Goal: Task Accomplishment & Management: Use online tool/utility

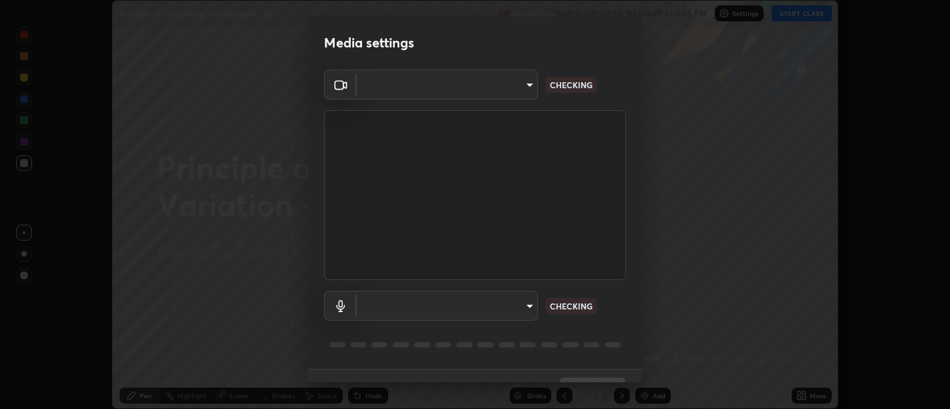
scroll to position [29, 0]
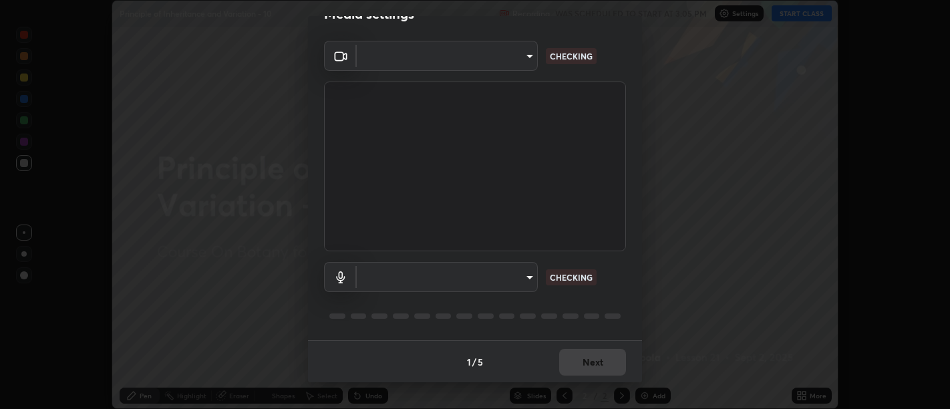
type input "d9b519daceb8a772394af6ea8e45353be5bbf62d8cb1cf3345c472de64055974"
type input "default"
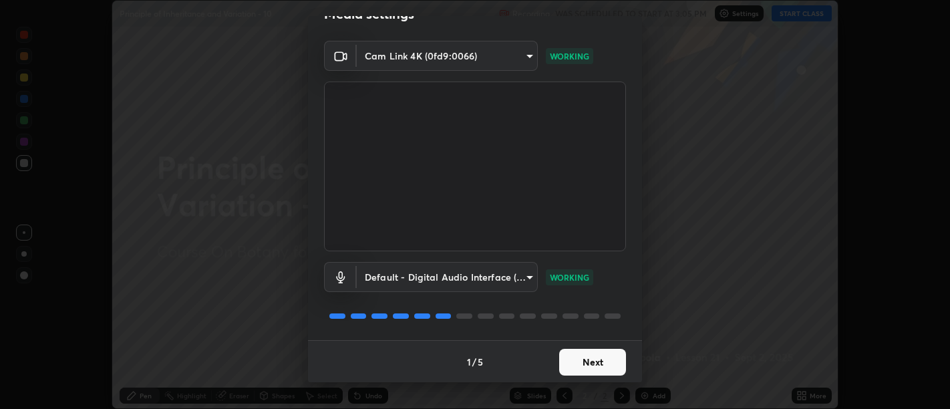
click at [590, 357] on button "Next" at bounding box center [592, 362] width 67 height 27
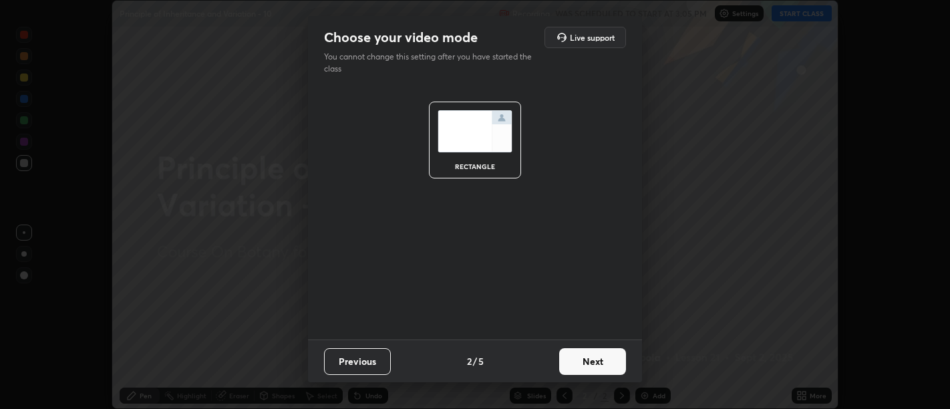
click at [589, 365] on button "Next" at bounding box center [592, 361] width 67 height 27
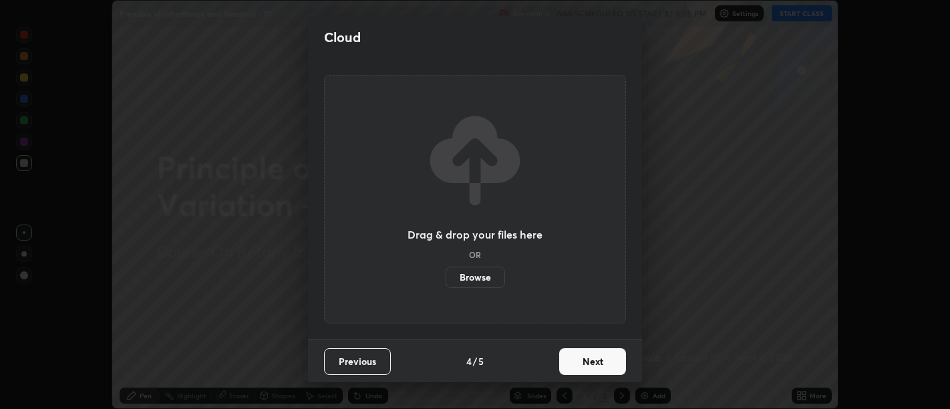
click at [591, 359] on button "Next" at bounding box center [592, 361] width 67 height 27
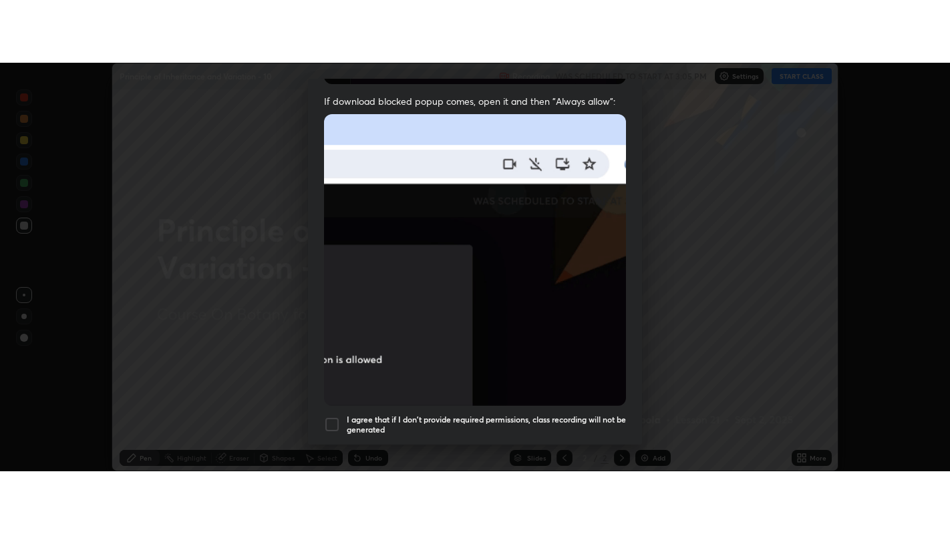
scroll to position [301, 0]
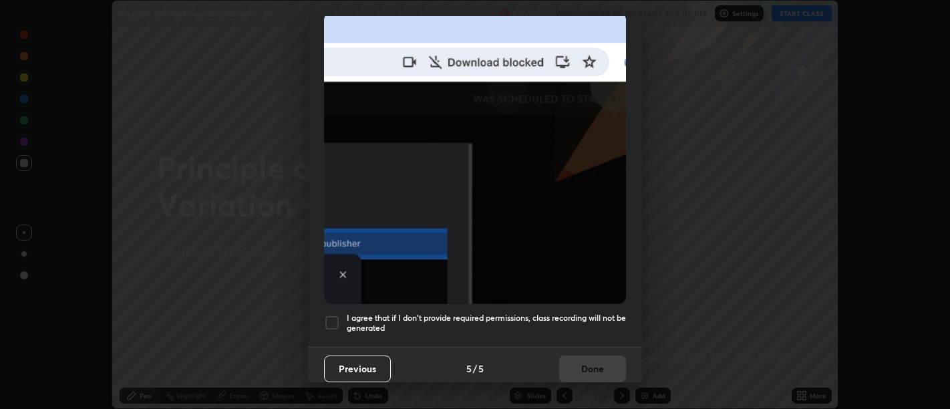
click at [602, 325] on h5 "I agree that if I don't provide required permissions, class recording will not …" at bounding box center [486, 323] width 279 height 21
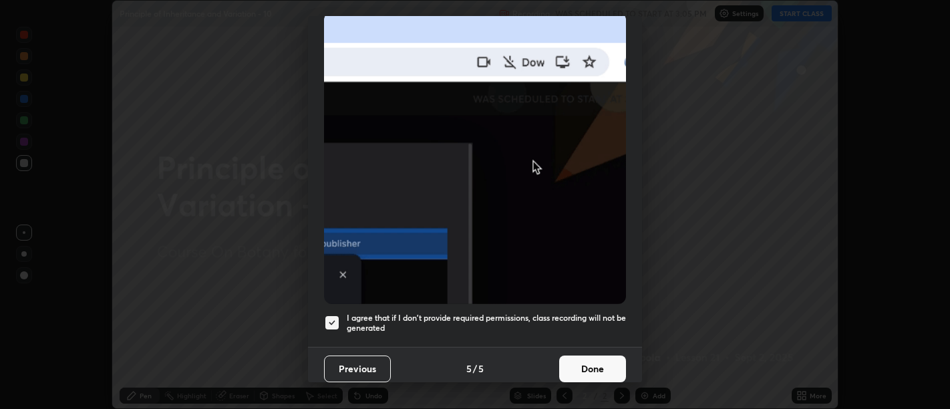
click at [598, 356] on button "Done" at bounding box center [592, 368] width 67 height 27
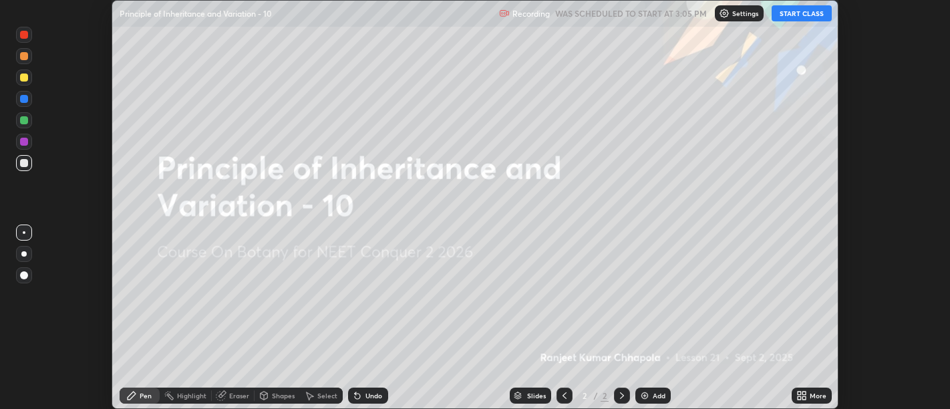
click at [799, 393] on icon at bounding box center [798, 392] width 3 height 3
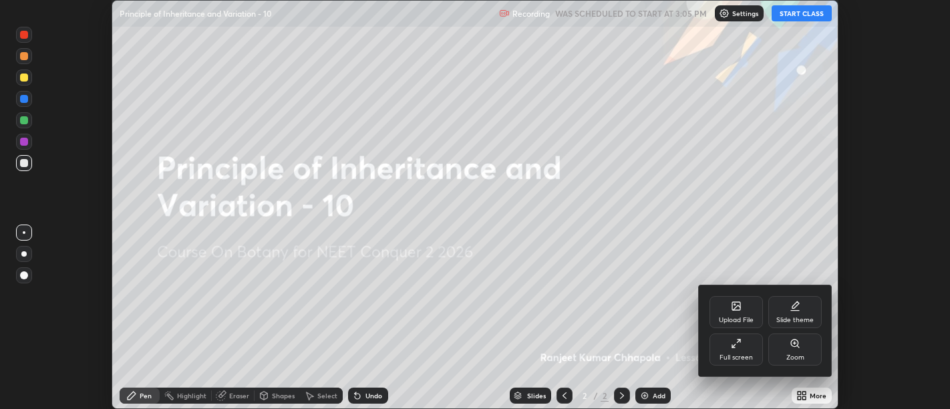
click at [730, 349] on div "Full screen" at bounding box center [735, 349] width 53 height 32
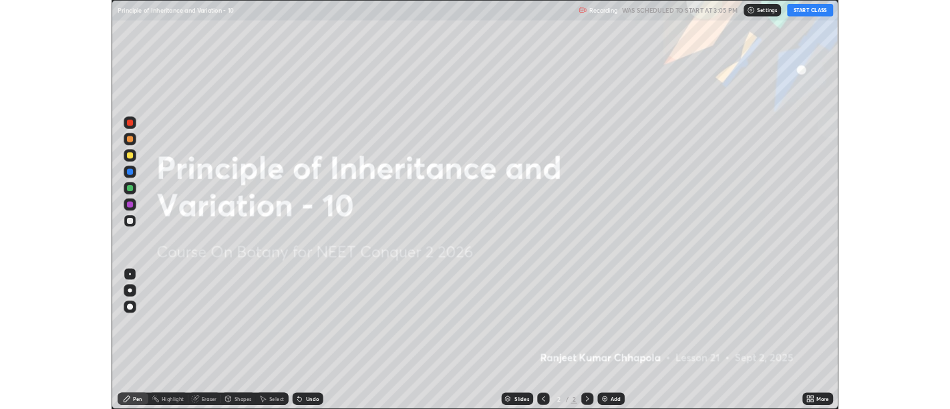
scroll to position [534, 950]
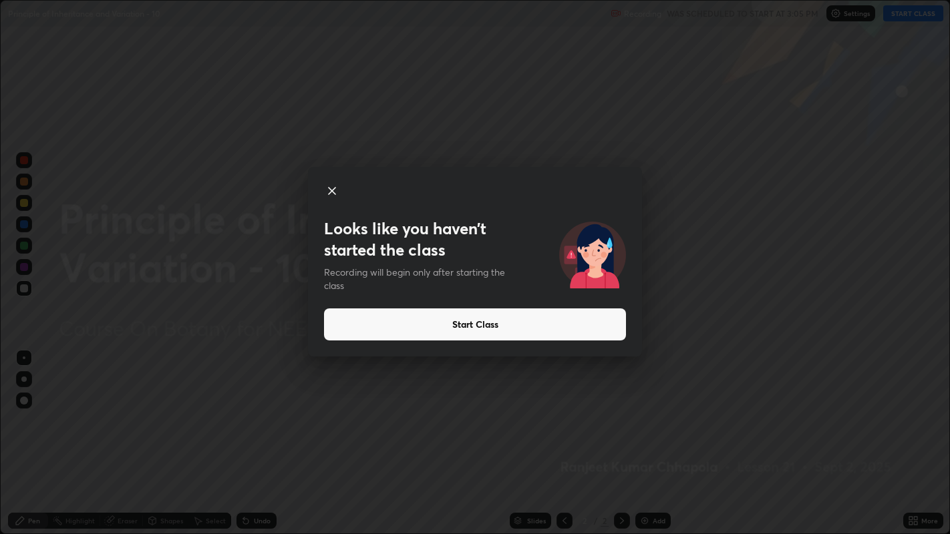
click at [582, 325] on button "Start Class" at bounding box center [475, 325] width 302 height 32
click at [552, 329] on button "Start Class" at bounding box center [475, 325] width 302 height 32
click at [540, 328] on button "Start Class" at bounding box center [475, 325] width 302 height 32
click at [536, 328] on button "Start Class" at bounding box center [475, 325] width 302 height 32
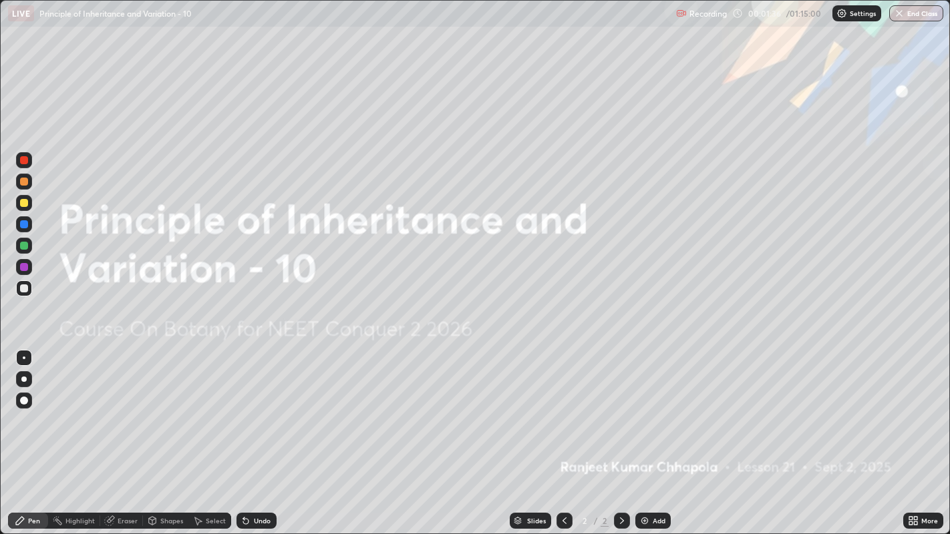
click at [648, 408] on img at bounding box center [644, 521] width 11 height 11
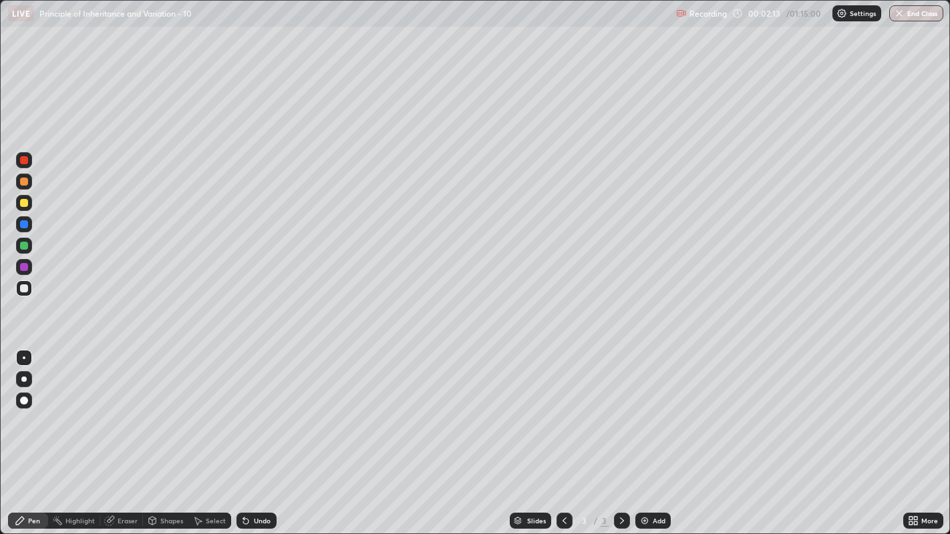
click at [23, 379] on div at bounding box center [23, 379] width 5 height 5
click at [254, 408] on div "Undo" at bounding box center [262, 521] width 17 height 7
click at [250, 408] on div "Undo" at bounding box center [256, 521] width 40 height 16
click at [256, 408] on div "Undo" at bounding box center [262, 521] width 17 height 7
click at [20, 161] on div at bounding box center [24, 160] width 8 height 8
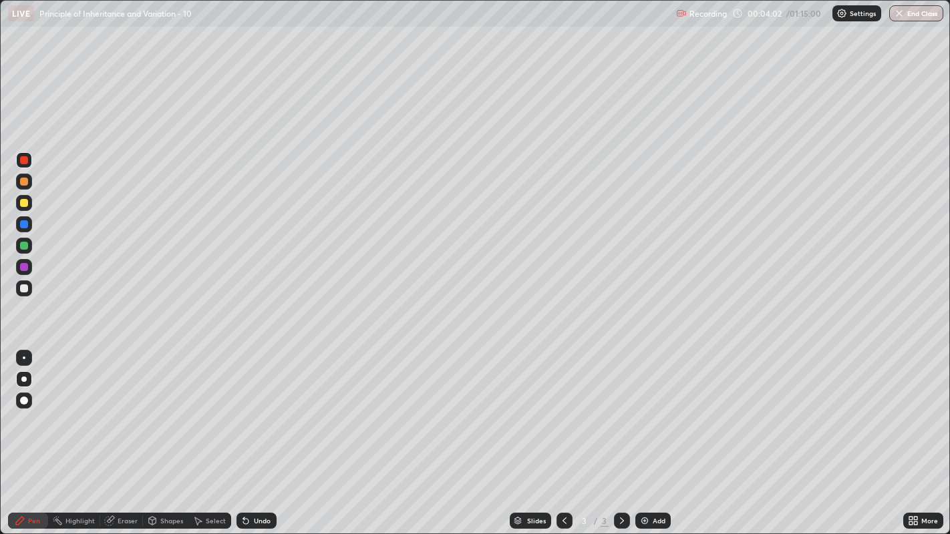
click at [254, 408] on div "Undo" at bounding box center [262, 521] width 17 height 7
click at [250, 408] on div "Undo" at bounding box center [256, 521] width 40 height 16
click at [122, 408] on div "Eraser" at bounding box center [128, 521] width 20 height 7
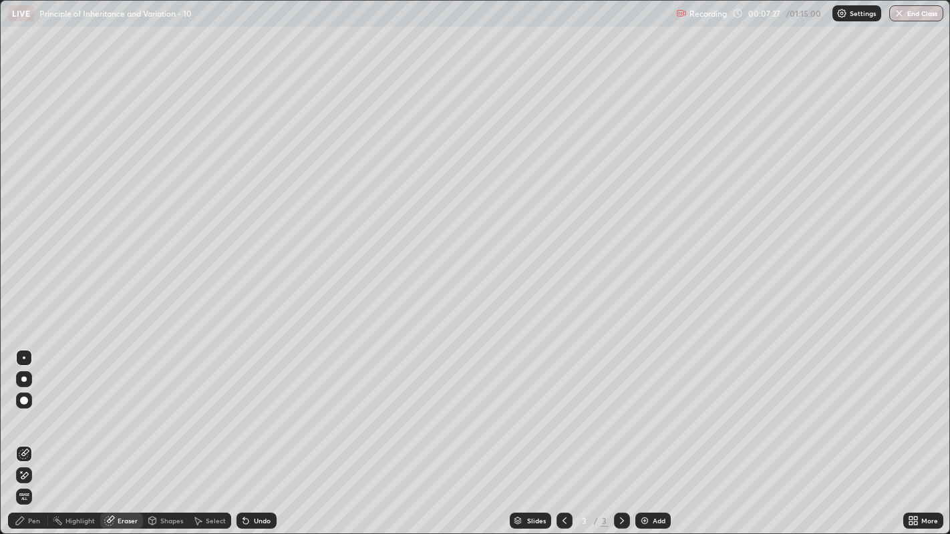
click at [622, 408] on icon at bounding box center [622, 521] width 4 height 7
click at [652, 408] on div "Add" at bounding box center [658, 521] width 13 height 7
click at [562, 408] on icon at bounding box center [564, 521] width 11 height 11
click at [34, 408] on div "Pen" at bounding box center [34, 521] width 12 height 7
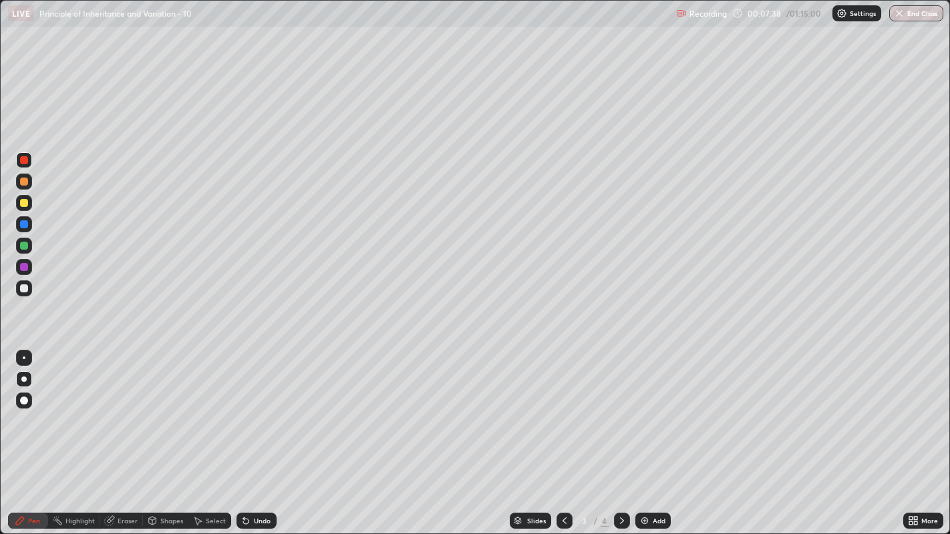
click at [23, 179] on div at bounding box center [24, 182] width 8 height 8
click at [24, 200] on div at bounding box center [24, 203] width 8 height 8
click at [212, 408] on div "Select" at bounding box center [216, 521] width 20 height 7
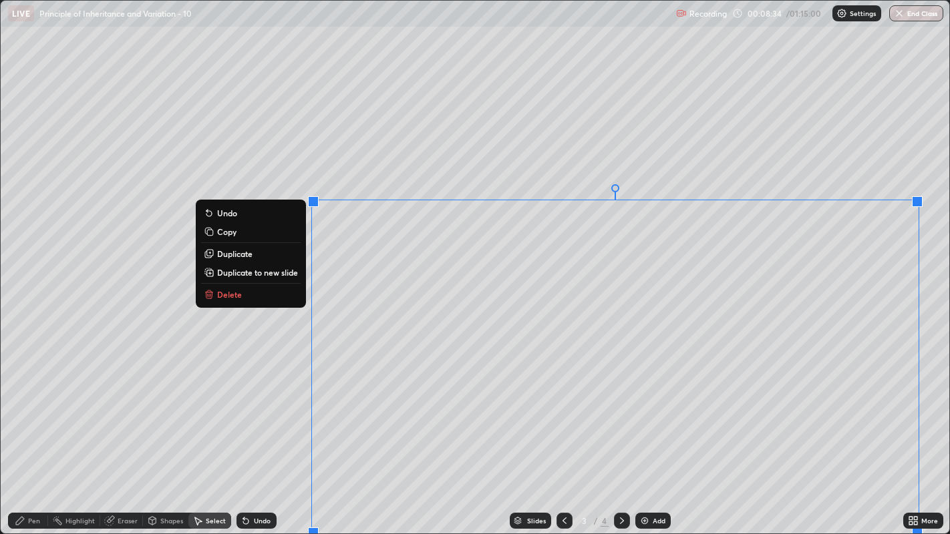
click at [267, 270] on p "Duplicate to new slide" at bounding box center [257, 272] width 81 height 11
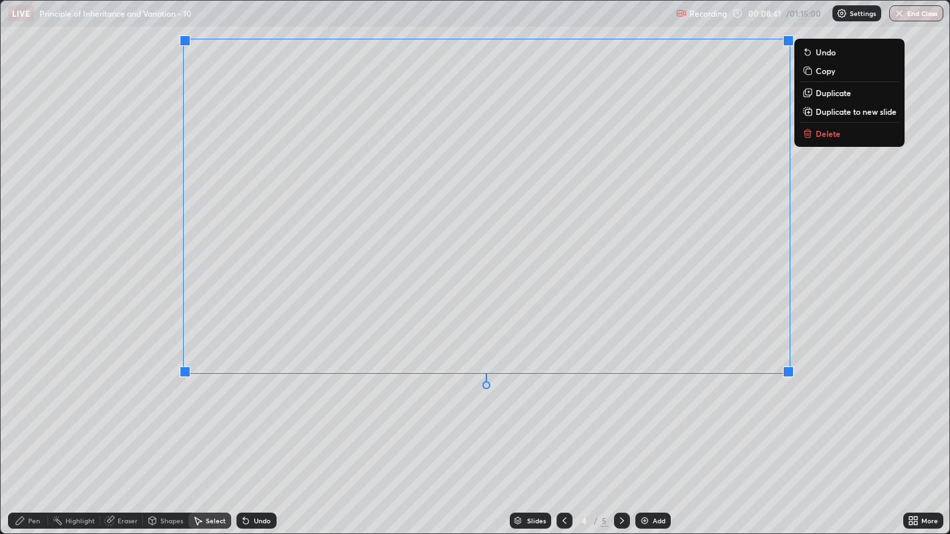
click at [363, 408] on div "0 ° Undo Copy Duplicate Duplicate to new slide Delete" at bounding box center [475, 268] width 949 height 534
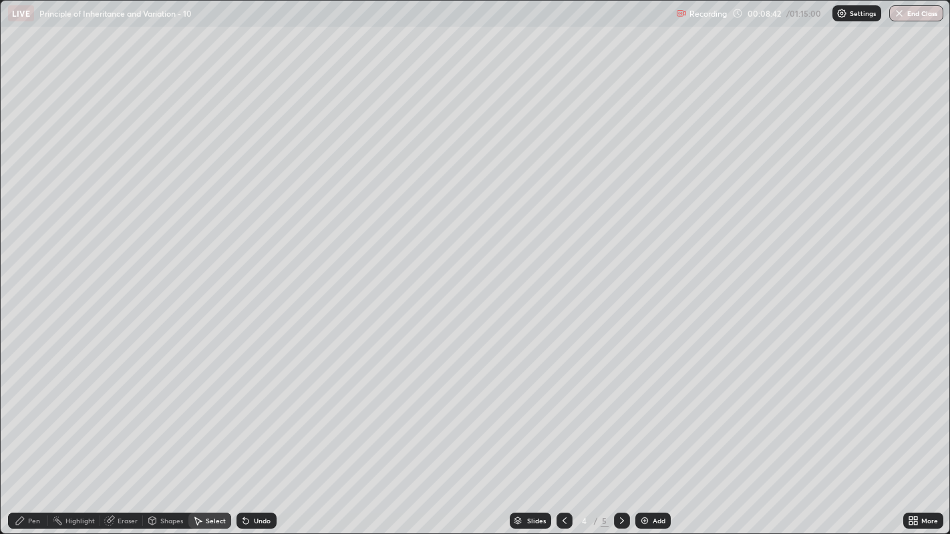
click at [33, 408] on div "Pen" at bounding box center [34, 521] width 12 height 7
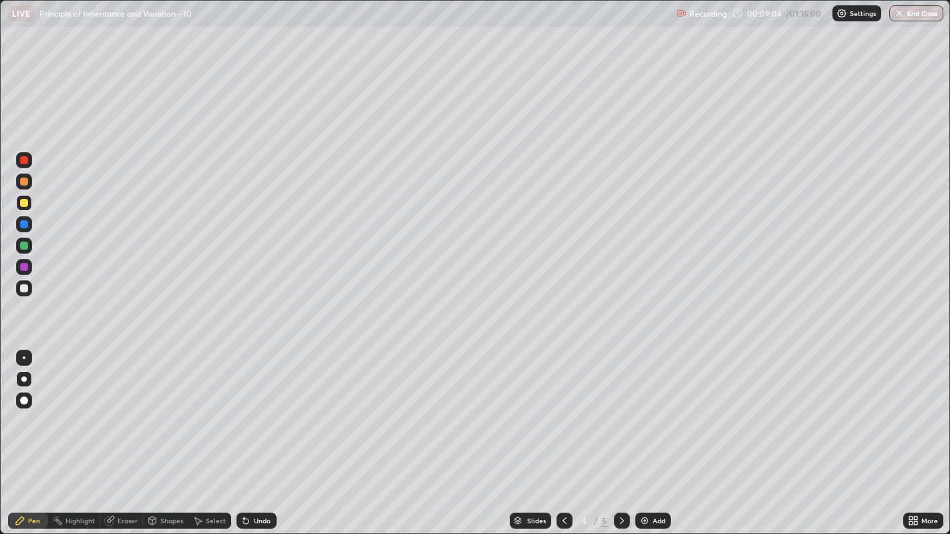
click at [256, 408] on div "Undo" at bounding box center [256, 521] width 40 height 16
click at [255, 408] on div "Undo" at bounding box center [262, 521] width 17 height 7
click at [254, 408] on div "Undo" at bounding box center [262, 521] width 17 height 7
click at [252, 408] on div "Undo" at bounding box center [256, 521] width 40 height 16
click at [254, 408] on div "Undo" at bounding box center [262, 521] width 17 height 7
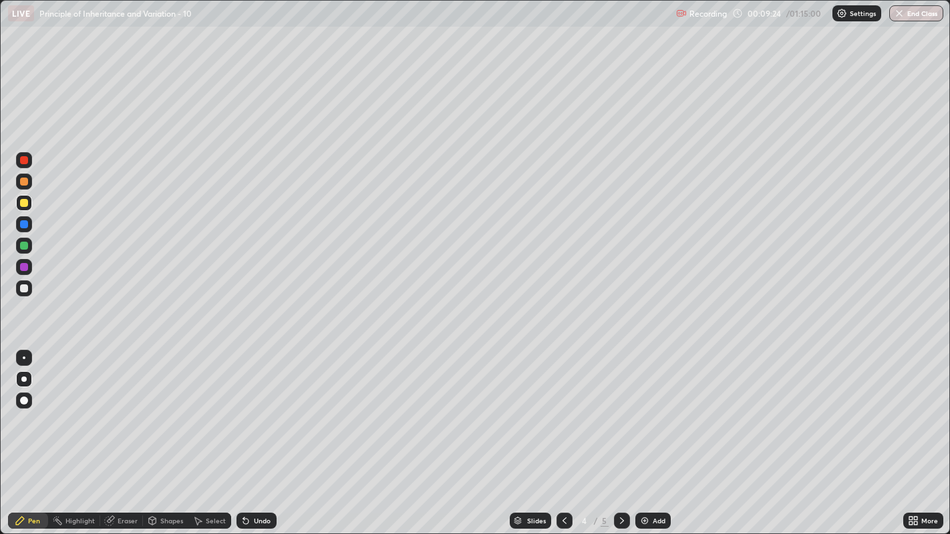
click at [22, 268] on div at bounding box center [24, 267] width 8 height 8
click at [23, 245] on div at bounding box center [24, 246] width 8 height 8
click at [564, 408] on icon at bounding box center [564, 521] width 11 height 11
click at [27, 224] on div at bounding box center [24, 224] width 8 height 8
click at [257, 408] on div "Undo" at bounding box center [262, 521] width 17 height 7
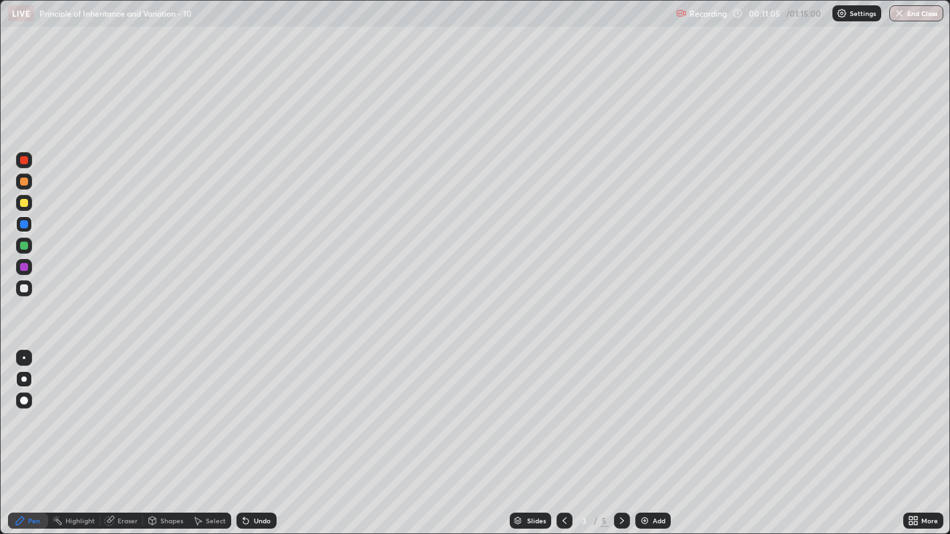
click at [254, 408] on div "Undo" at bounding box center [262, 521] width 17 height 7
click at [265, 408] on div "Undo" at bounding box center [256, 521] width 40 height 16
click at [621, 408] on div at bounding box center [622, 521] width 16 height 16
click at [562, 408] on icon at bounding box center [564, 521] width 11 height 11
click at [622, 408] on icon at bounding box center [621, 521] width 11 height 11
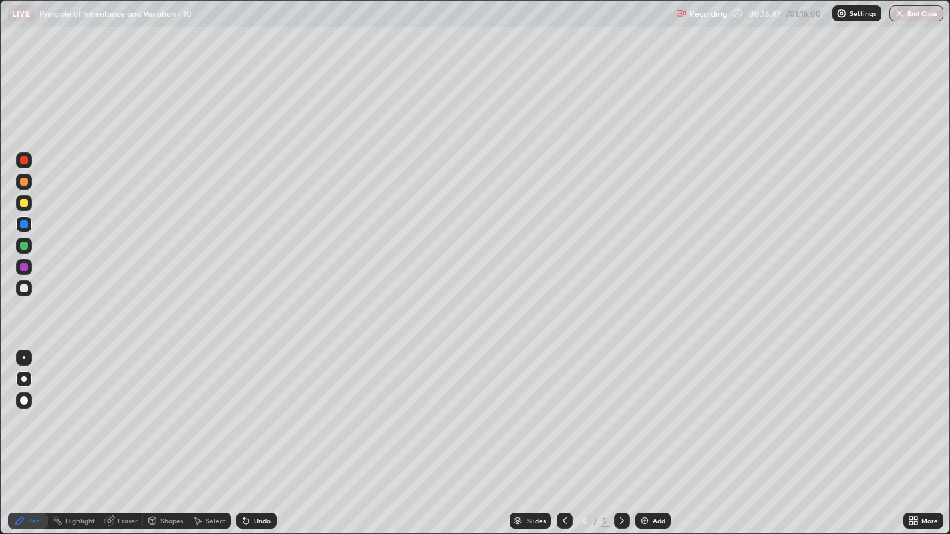
click at [25, 222] on div at bounding box center [24, 224] width 8 height 8
click at [618, 408] on icon at bounding box center [621, 521] width 11 height 11
click at [252, 408] on div "Undo" at bounding box center [256, 521] width 40 height 16
click at [254, 408] on div "Undo" at bounding box center [262, 521] width 17 height 7
click at [254, 408] on div "Undo" at bounding box center [256, 521] width 40 height 16
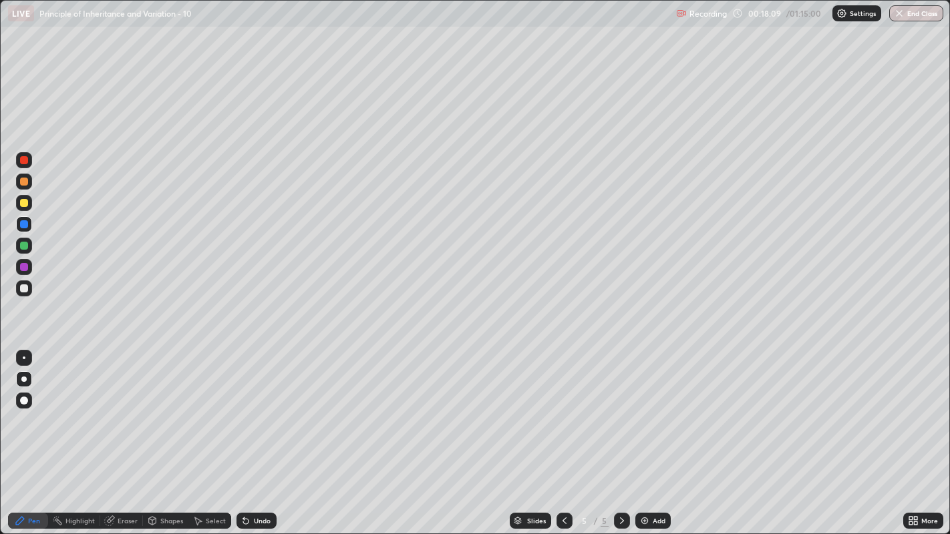
click at [262, 408] on div "Undo" at bounding box center [262, 521] width 17 height 7
click at [259, 408] on div "Undo" at bounding box center [256, 521] width 40 height 16
click at [564, 408] on icon at bounding box center [564, 521] width 11 height 11
click at [621, 408] on icon at bounding box center [621, 521] width 11 height 11
click at [265, 408] on div "Undo" at bounding box center [262, 521] width 17 height 7
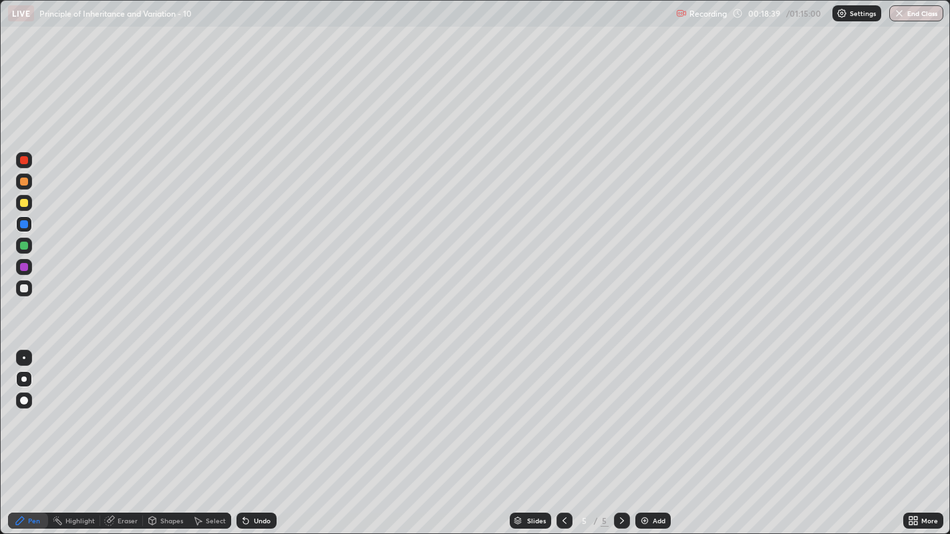
click at [263, 408] on div "Undo" at bounding box center [262, 521] width 17 height 7
click at [620, 408] on icon at bounding box center [621, 521] width 11 height 11
click at [622, 408] on icon at bounding box center [621, 521] width 11 height 11
click at [648, 408] on div "Add" at bounding box center [652, 521] width 35 height 16
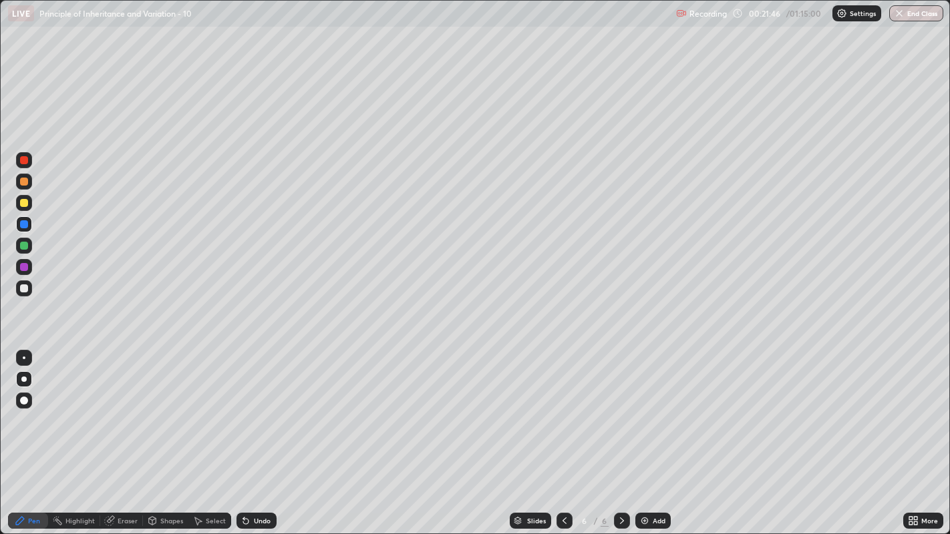
click at [212, 408] on div "Select" at bounding box center [209, 521] width 43 height 16
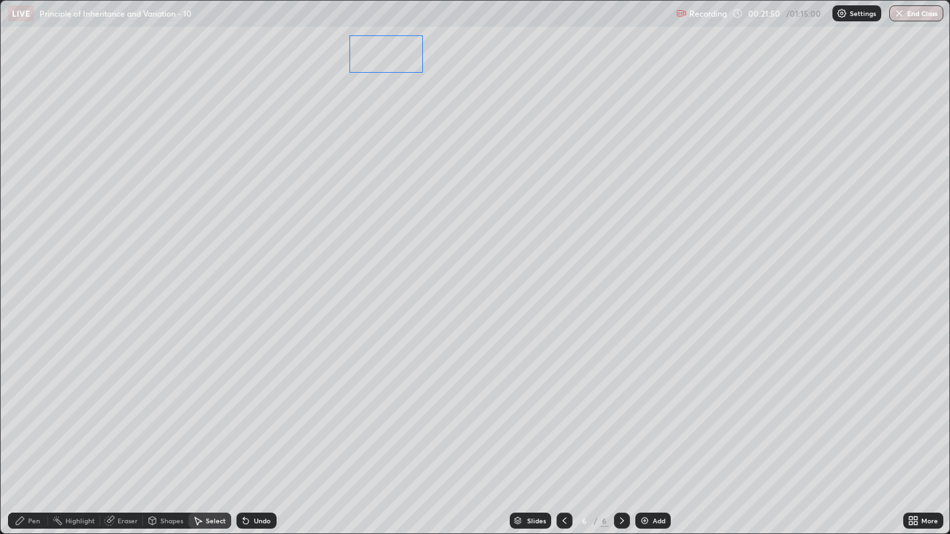
click at [402, 57] on div "0 ° Undo Copy Duplicate Duplicate to new slide Delete" at bounding box center [475, 268] width 949 height 534
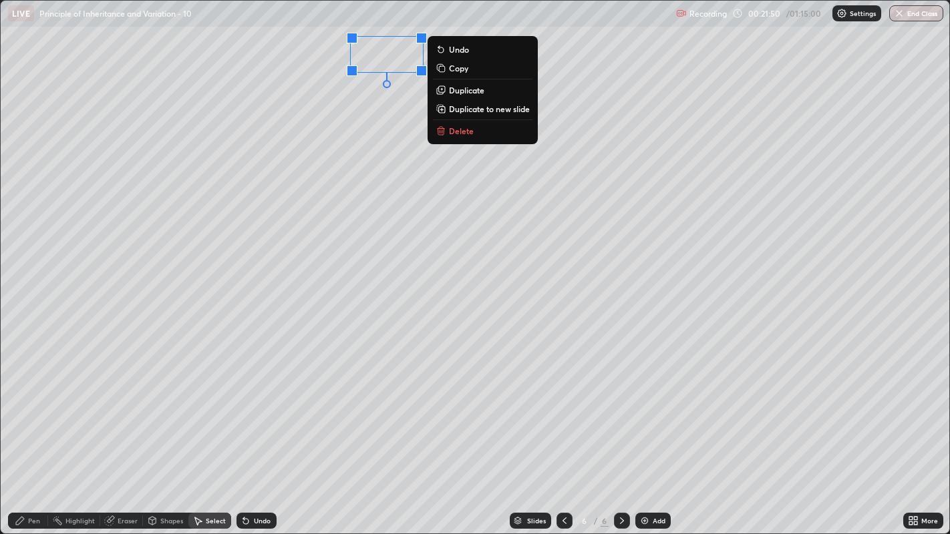
click at [276, 168] on div "0 ° Undo Copy Duplicate Duplicate to new slide Delete" at bounding box center [475, 268] width 949 height 534
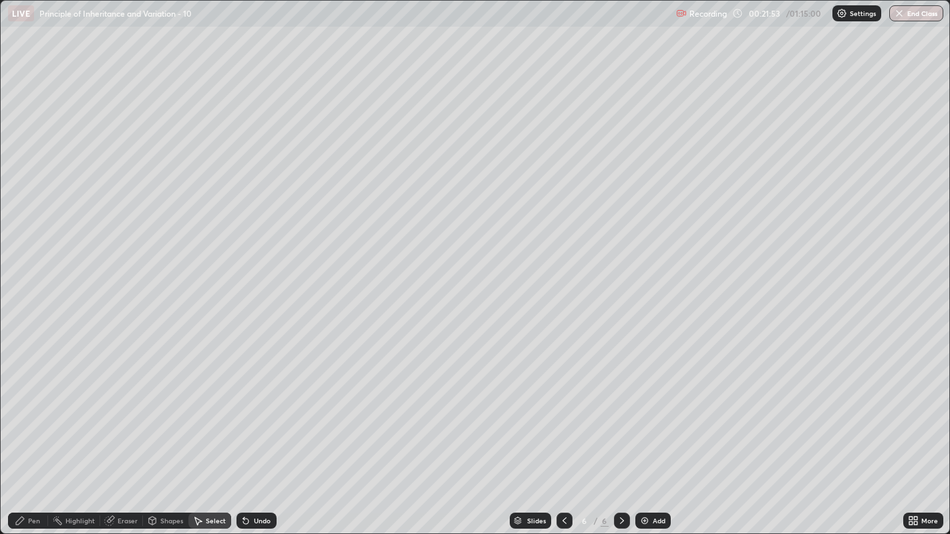
click at [82, 408] on div "Highlight" at bounding box center [79, 521] width 29 height 7
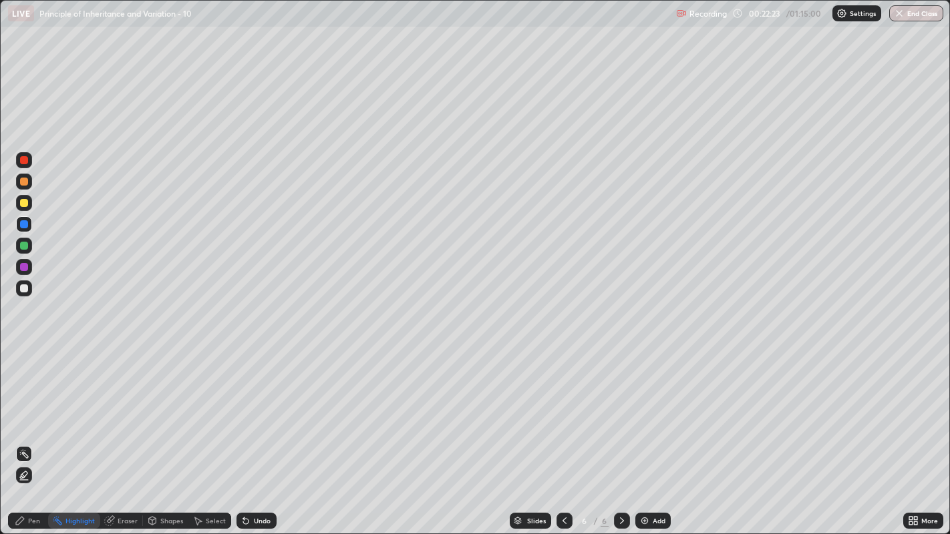
click at [29, 408] on div "Pen" at bounding box center [28, 521] width 40 height 16
click at [202, 408] on div "Select" at bounding box center [209, 521] width 43 height 16
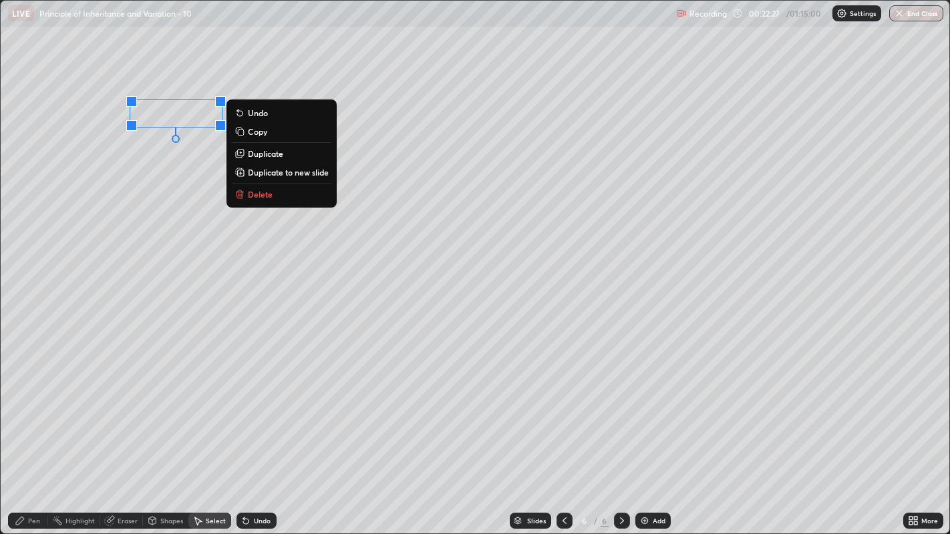
click at [263, 194] on p "Delete" at bounding box center [260, 194] width 25 height 11
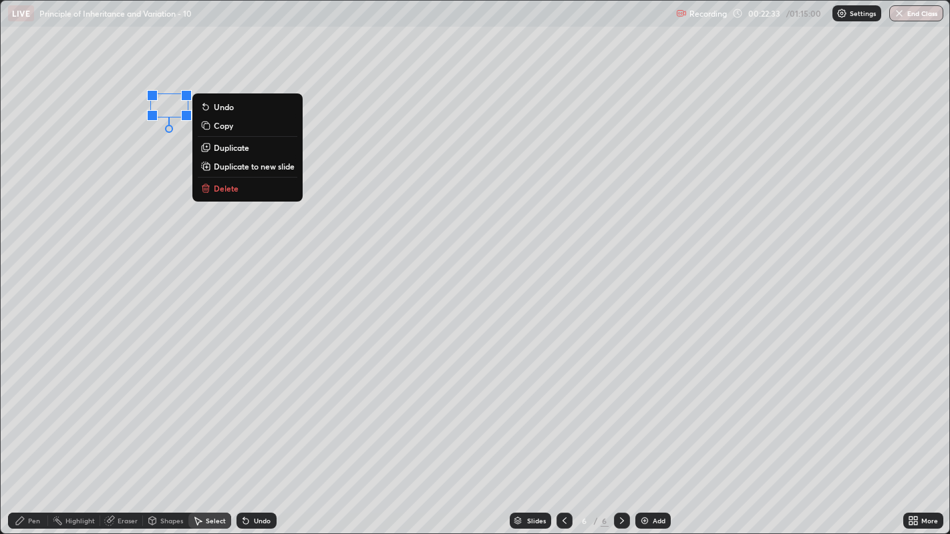
click at [244, 408] on icon at bounding box center [245, 521] width 5 height 5
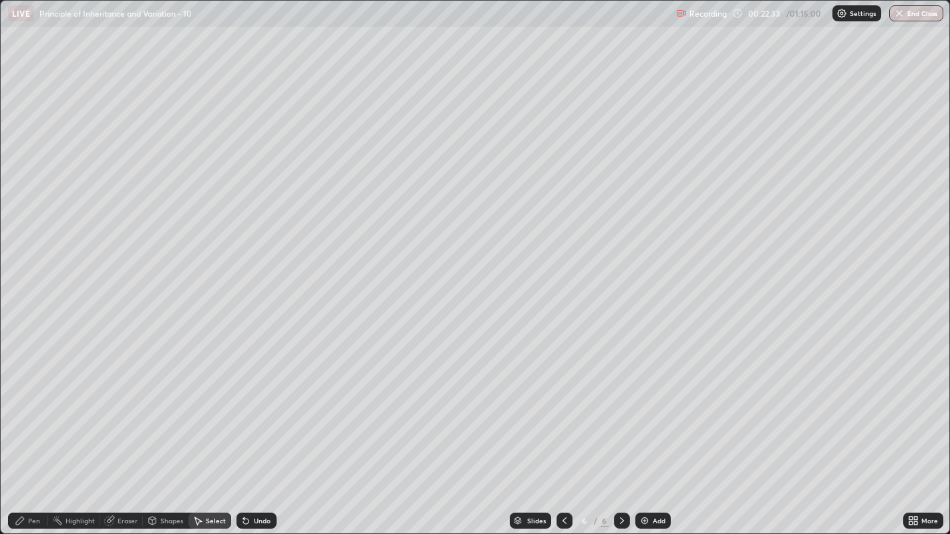
click at [251, 408] on div "Undo" at bounding box center [256, 521] width 40 height 16
click at [28, 408] on div "Pen" at bounding box center [34, 521] width 12 height 7
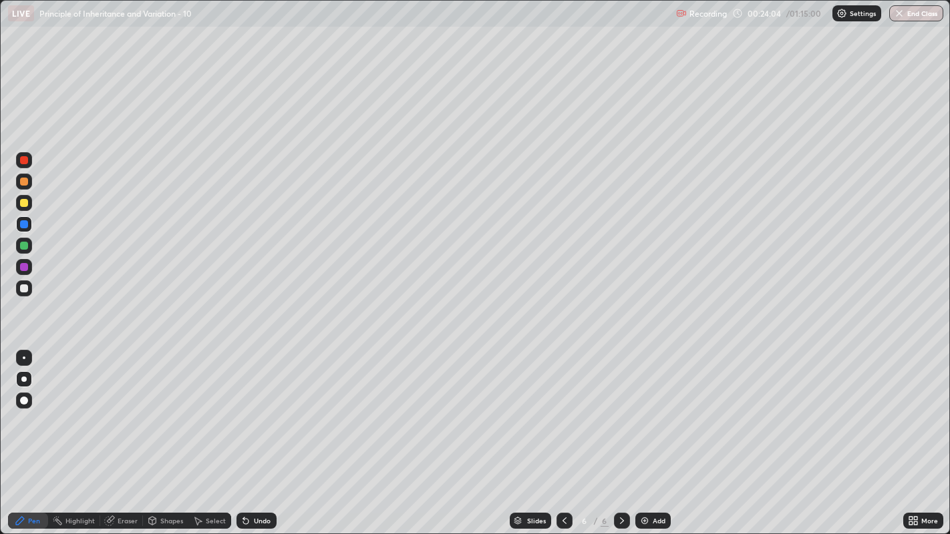
click at [254, 408] on div "Undo" at bounding box center [262, 521] width 17 height 7
click at [252, 408] on div "Undo" at bounding box center [256, 521] width 40 height 16
click at [258, 408] on div "Undo" at bounding box center [262, 521] width 17 height 7
click at [217, 408] on div "Select" at bounding box center [216, 521] width 20 height 7
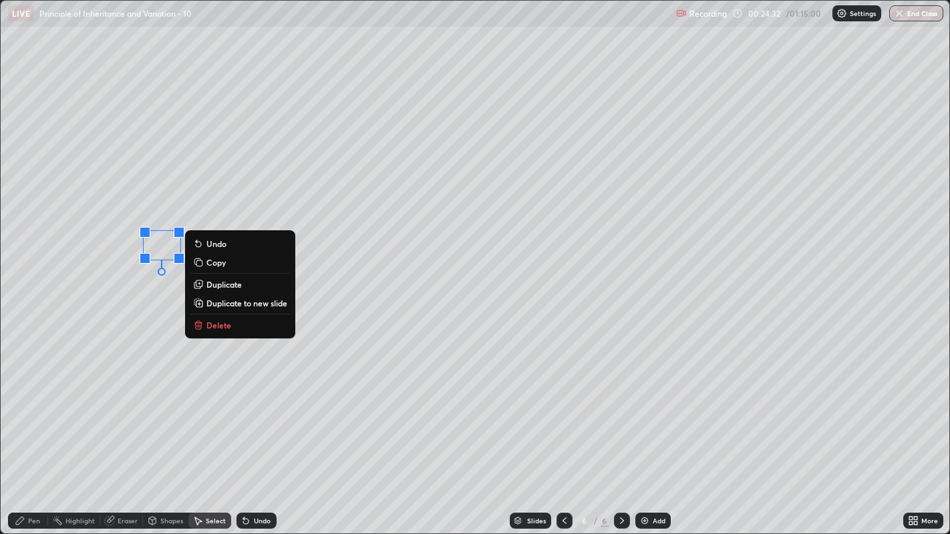
click at [218, 284] on p "Duplicate" at bounding box center [223, 284] width 35 height 11
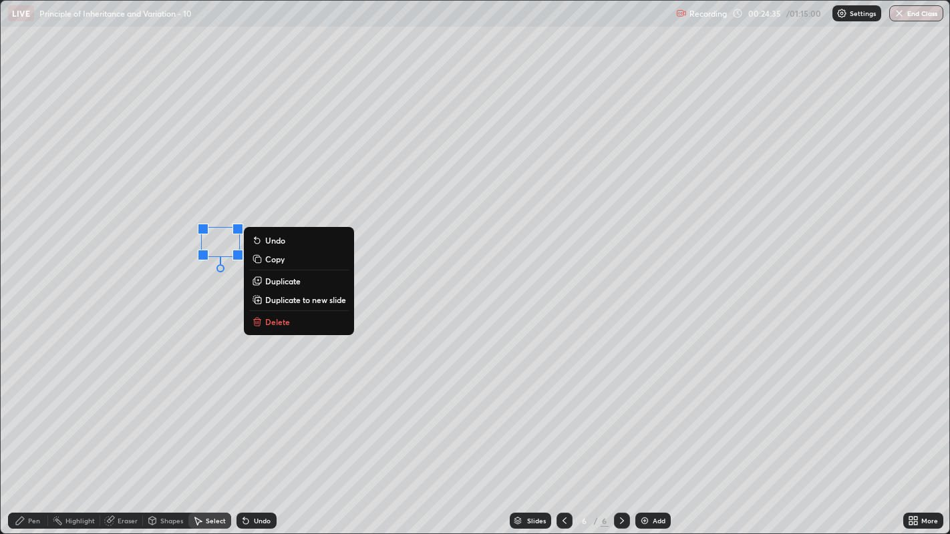
click at [272, 280] on p "Duplicate" at bounding box center [282, 281] width 35 height 11
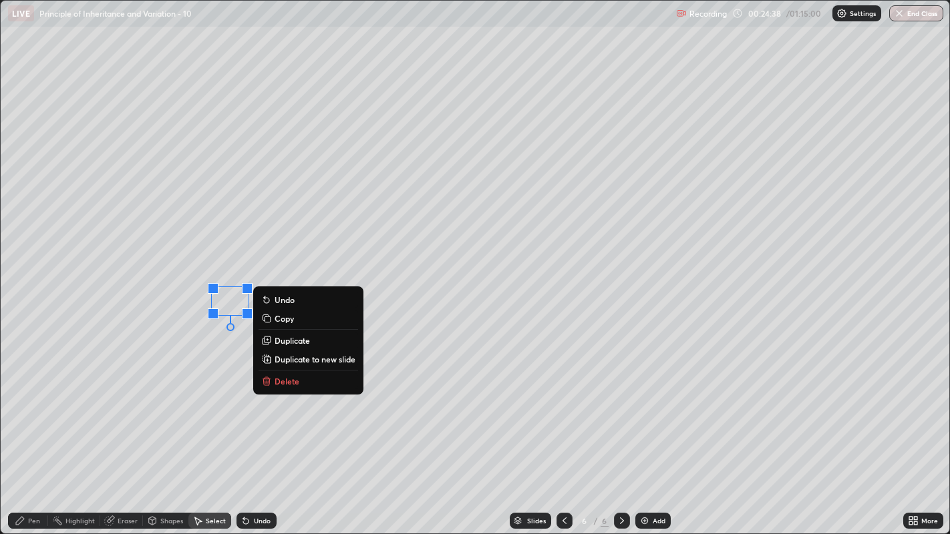
click at [287, 341] on p "Duplicate" at bounding box center [291, 340] width 35 height 11
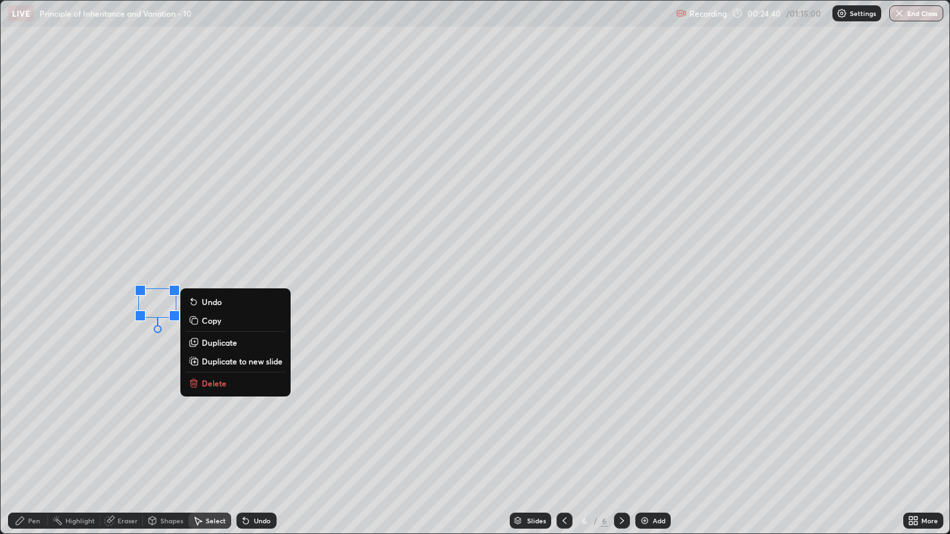
click at [134, 383] on div "0 ° Undo Copy Duplicate Duplicate to new slide Delete" at bounding box center [475, 268] width 949 height 534
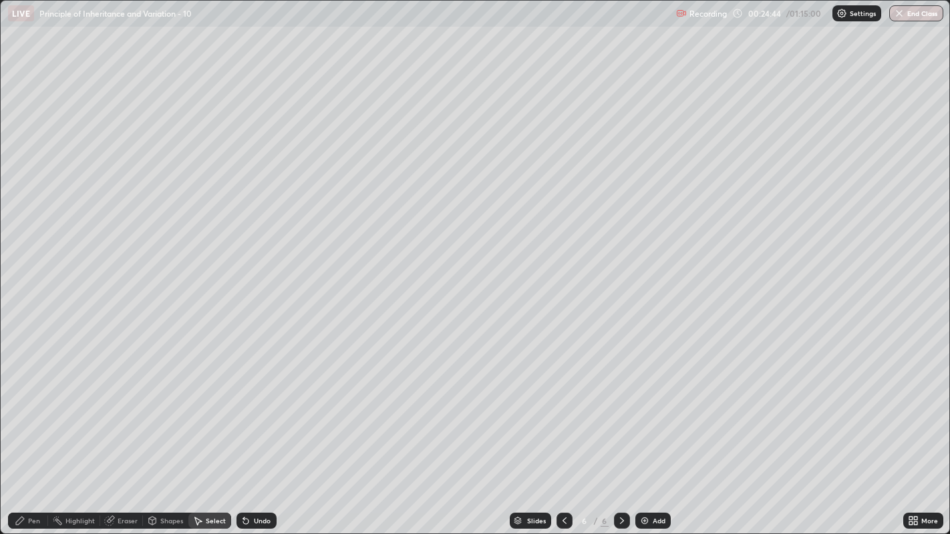
click at [34, 408] on div "Pen" at bounding box center [34, 521] width 12 height 7
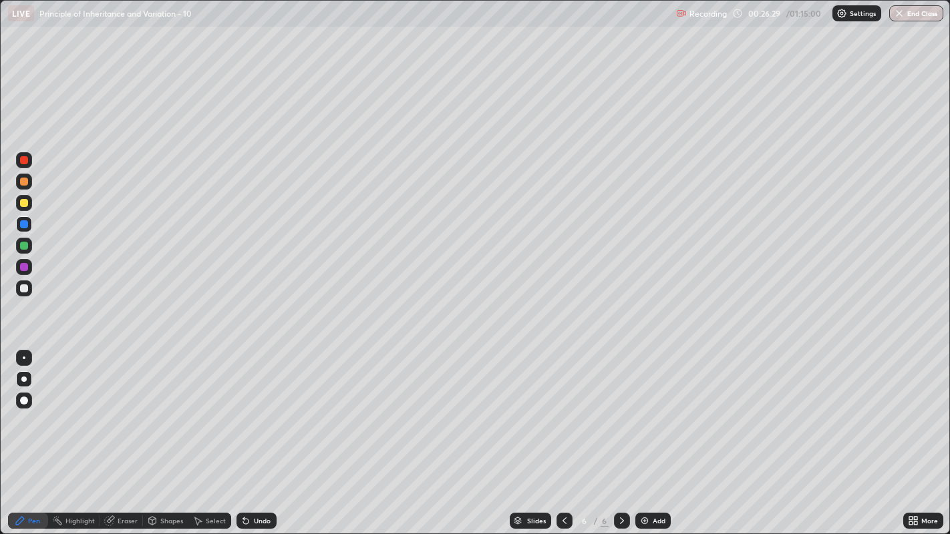
click at [25, 287] on div at bounding box center [24, 288] width 8 height 8
click at [652, 408] on div "Add" at bounding box center [658, 521] width 13 height 7
click at [562, 408] on icon at bounding box center [564, 521] width 11 height 11
click at [654, 408] on div "Add" at bounding box center [658, 521] width 13 height 7
click at [25, 245] on div at bounding box center [24, 246] width 8 height 8
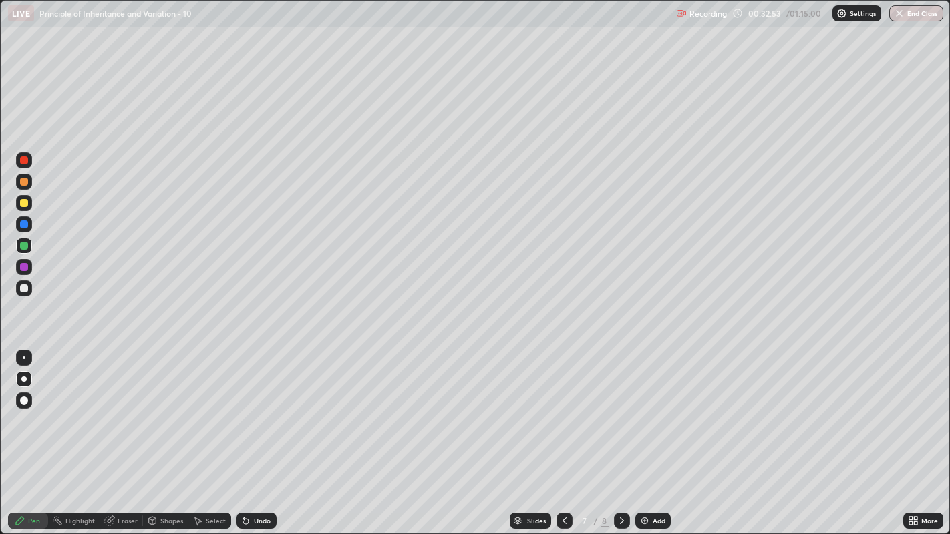
click at [220, 408] on div "Select" at bounding box center [216, 521] width 20 height 7
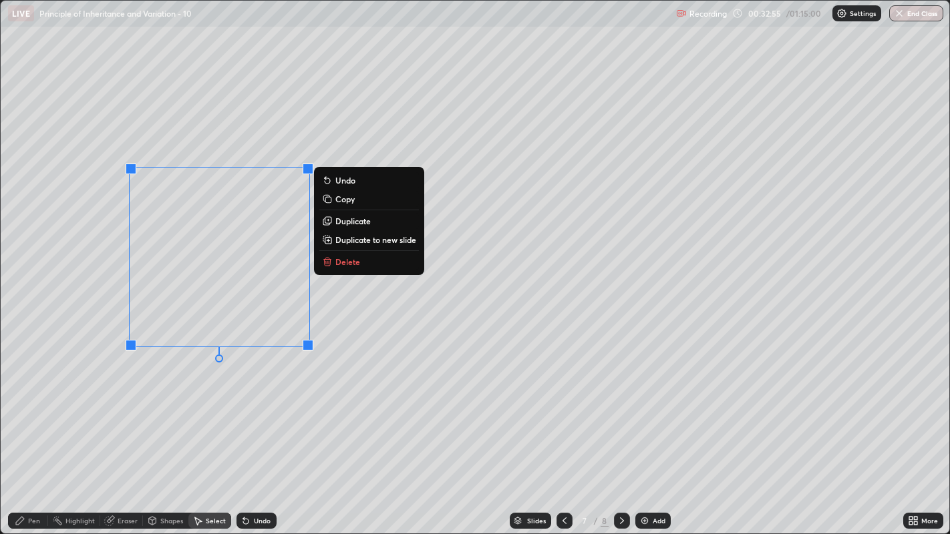
click at [348, 218] on p "Duplicate" at bounding box center [352, 221] width 35 height 11
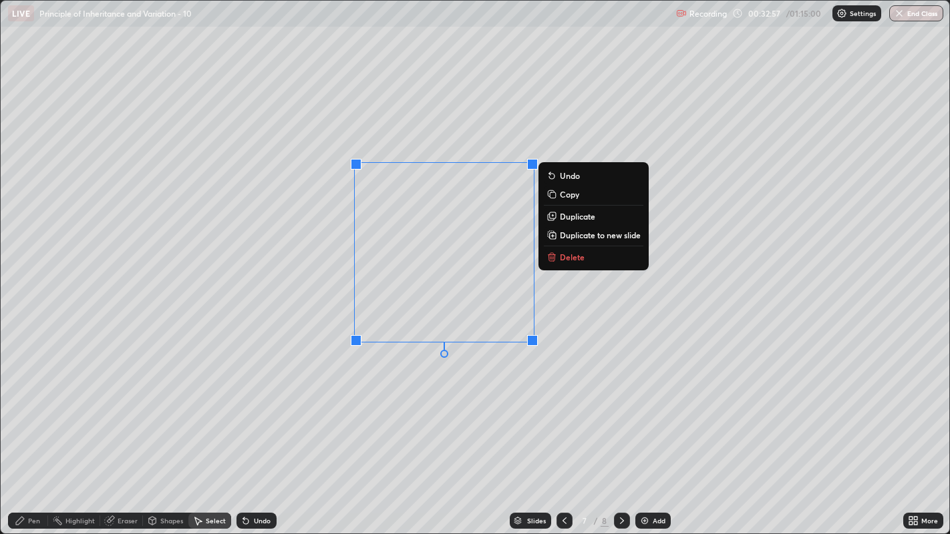
click at [294, 408] on div "0 ° Undo Copy Duplicate Duplicate to new slide Delete" at bounding box center [475, 268] width 949 height 534
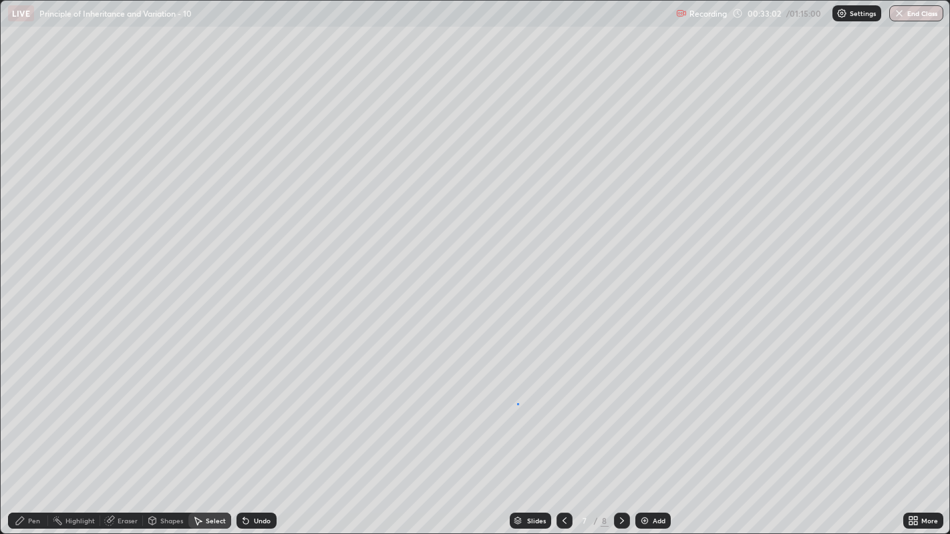
click at [517, 403] on div "0 ° Undo Copy Duplicate Duplicate to new slide Delete" at bounding box center [475, 268] width 949 height 534
click at [27, 408] on div "Pen" at bounding box center [28, 521] width 40 height 16
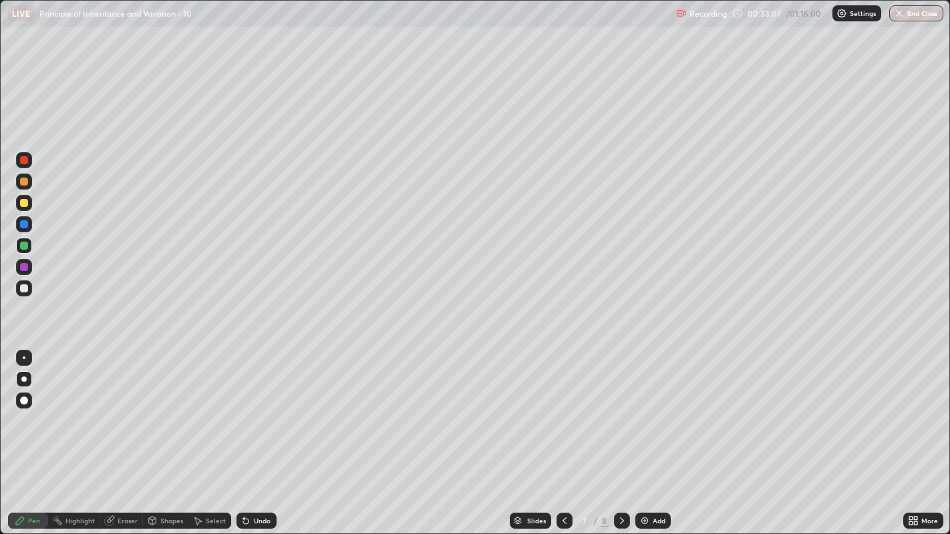
click at [22, 199] on div at bounding box center [24, 203] width 8 height 8
click at [21, 221] on div at bounding box center [24, 224] width 8 height 8
click at [262, 408] on div "Undo" at bounding box center [262, 521] width 17 height 7
click at [212, 408] on div "Select" at bounding box center [216, 521] width 20 height 7
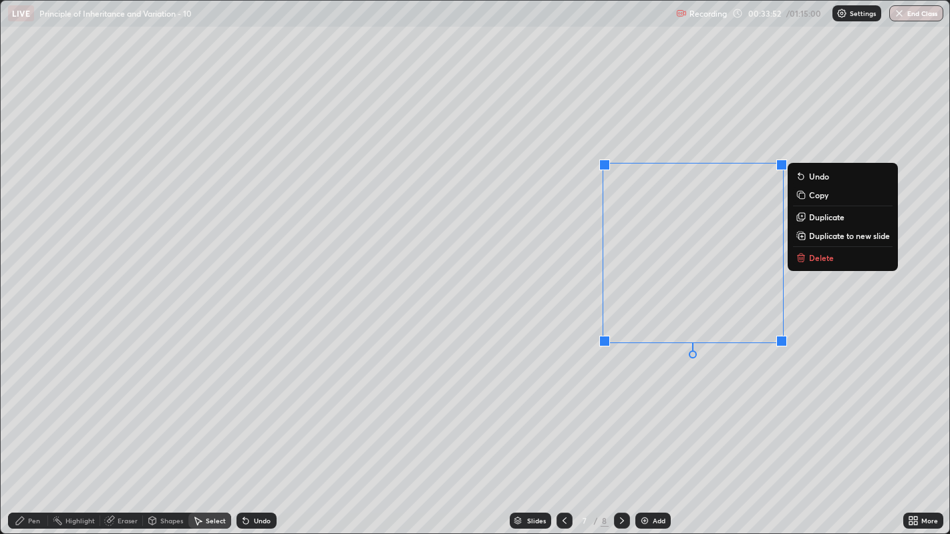
click at [822, 236] on p "Duplicate to new slide" at bounding box center [849, 235] width 81 height 11
click at [818, 236] on p "Duplicate to new slide" at bounding box center [849, 235] width 81 height 11
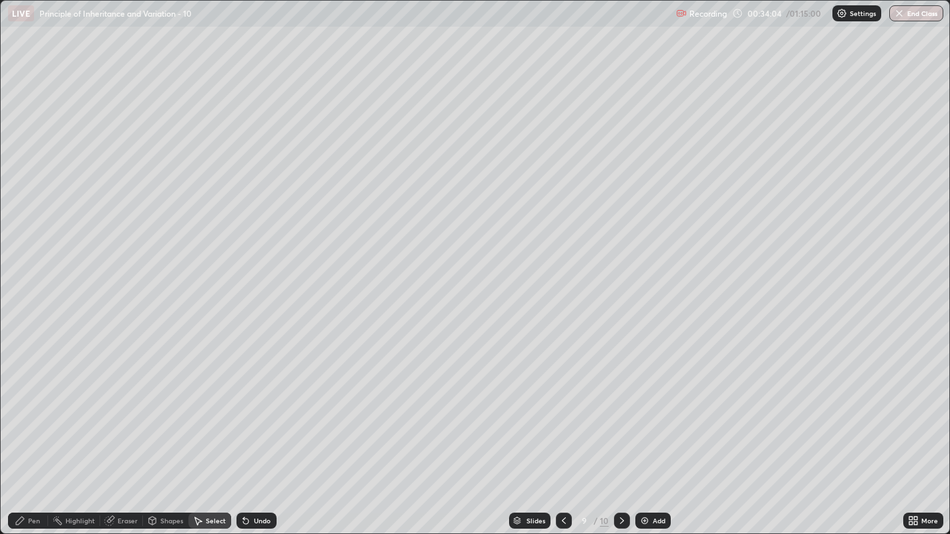
click at [20, 408] on icon at bounding box center [20, 521] width 11 height 11
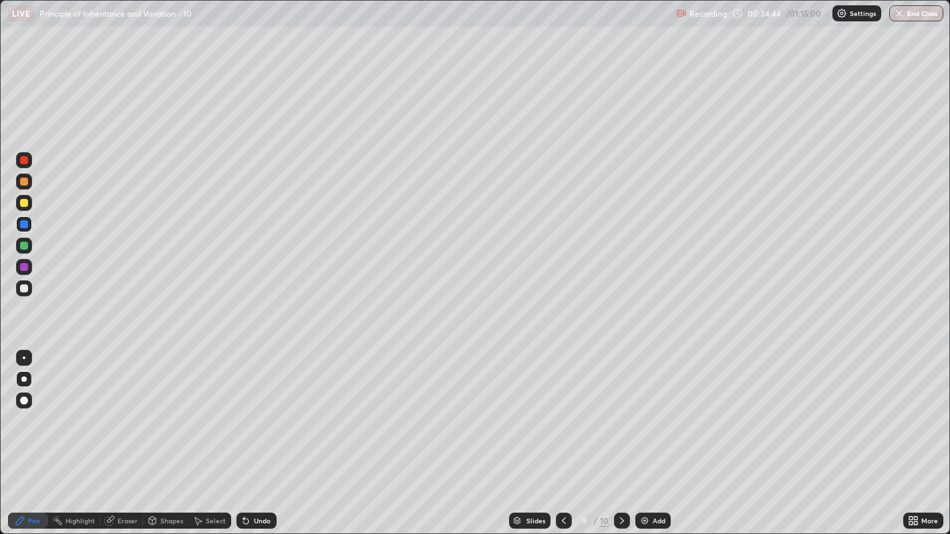
click at [23, 287] on div at bounding box center [24, 288] width 8 height 8
click at [621, 408] on icon at bounding box center [622, 521] width 4 height 7
click at [619, 408] on icon at bounding box center [621, 521] width 11 height 11
click at [562, 408] on icon at bounding box center [563, 521] width 11 height 11
click at [621, 408] on icon at bounding box center [621, 521] width 11 height 11
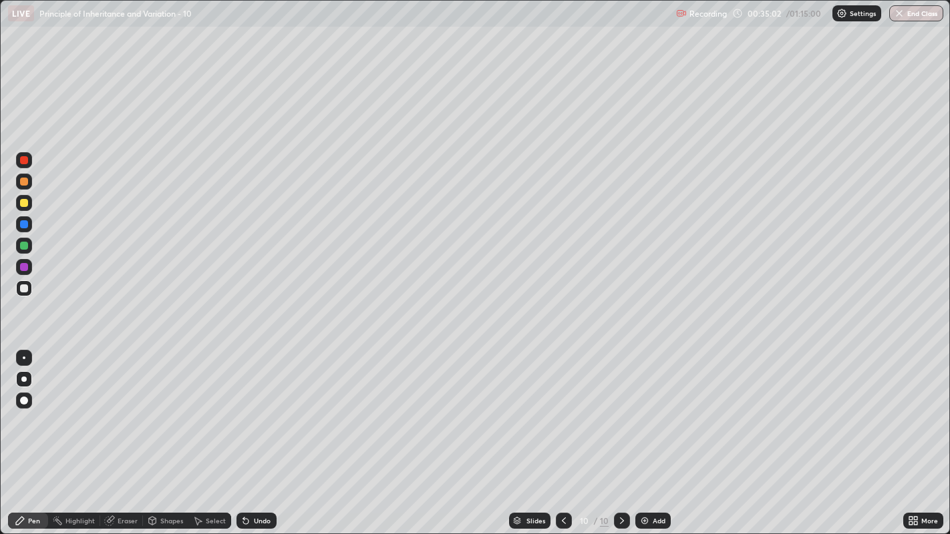
click at [620, 408] on icon at bounding box center [621, 521] width 11 height 11
click at [564, 408] on div at bounding box center [564, 521] width 16 height 16
click at [658, 408] on div "Add" at bounding box center [658, 521] width 13 height 7
click at [256, 408] on div "Undo" at bounding box center [256, 521] width 40 height 16
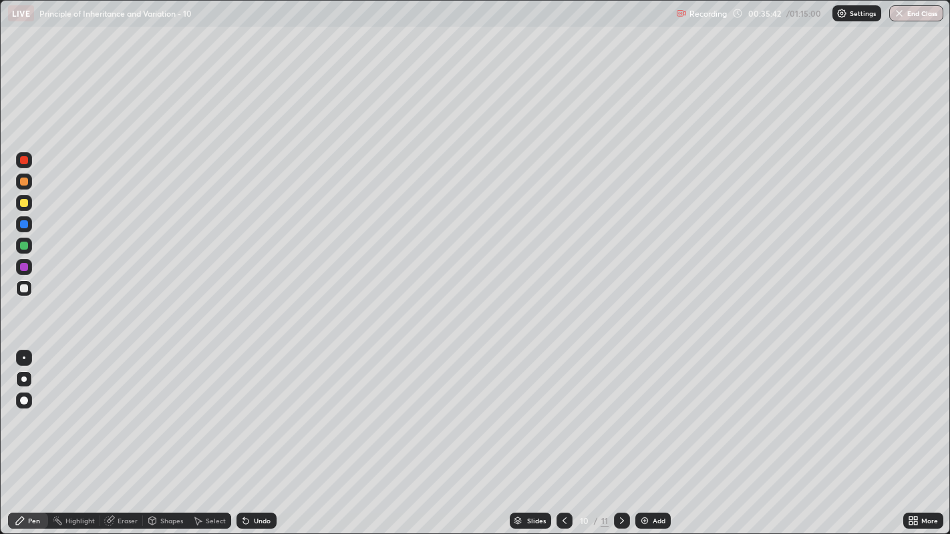
click at [27, 224] on div at bounding box center [24, 224] width 8 height 8
click at [19, 158] on div at bounding box center [24, 160] width 16 height 16
click at [23, 288] on div at bounding box center [24, 288] width 8 height 8
click at [24, 268] on div at bounding box center [24, 267] width 8 height 8
click at [244, 408] on icon at bounding box center [245, 521] width 5 height 5
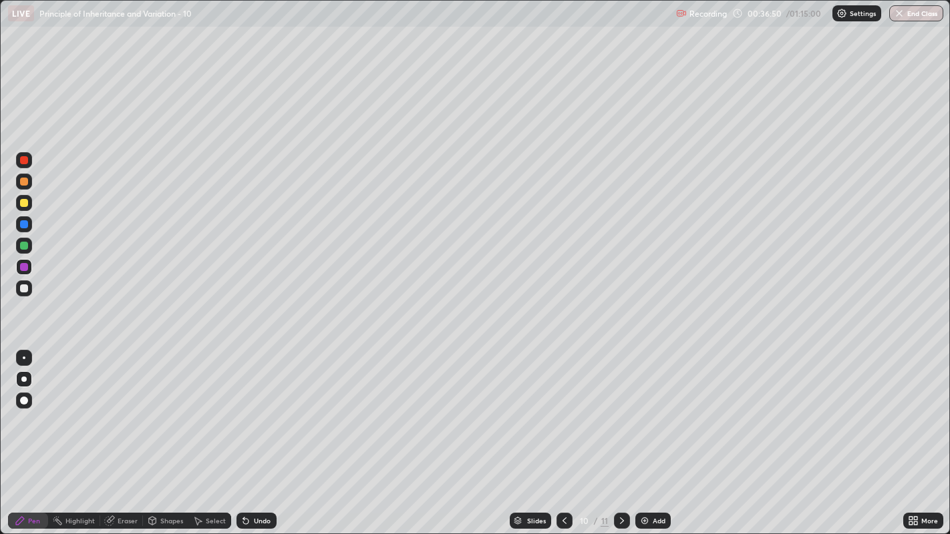
click at [255, 408] on div "Undo" at bounding box center [256, 521] width 40 height 16
click at [254, 408] on div "Undo" at bounding box center [256, 521] width 40 height 16
click at [252, 408] on div "Undo" at bounding box center [256, 521] width 40 height 16
click at [25, 224] on div at bounding box center [24, 224] width 8 height 8
click at [24, 206] on div at bounding box center [24, 203] width 8 height 8
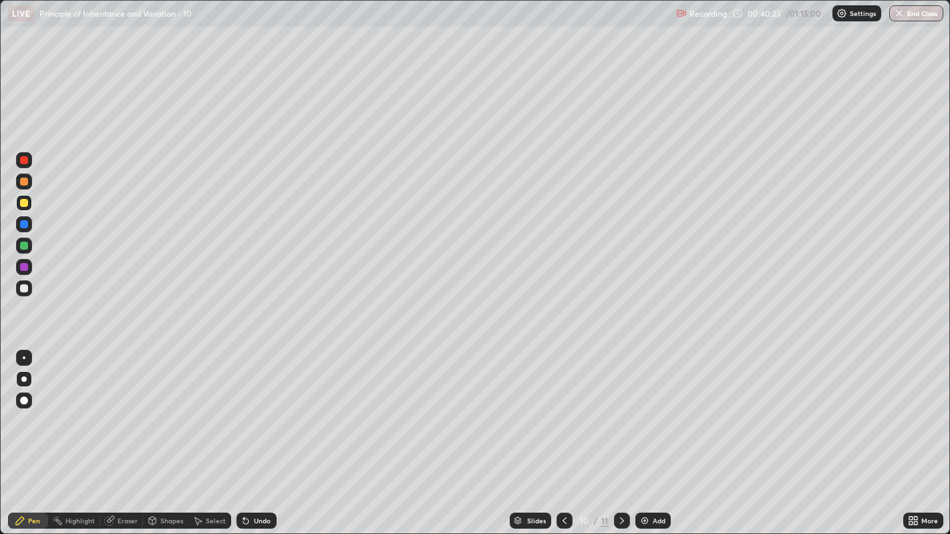
click at [910, 408] on icon at bounding box center [910, 523] width 3 height 3
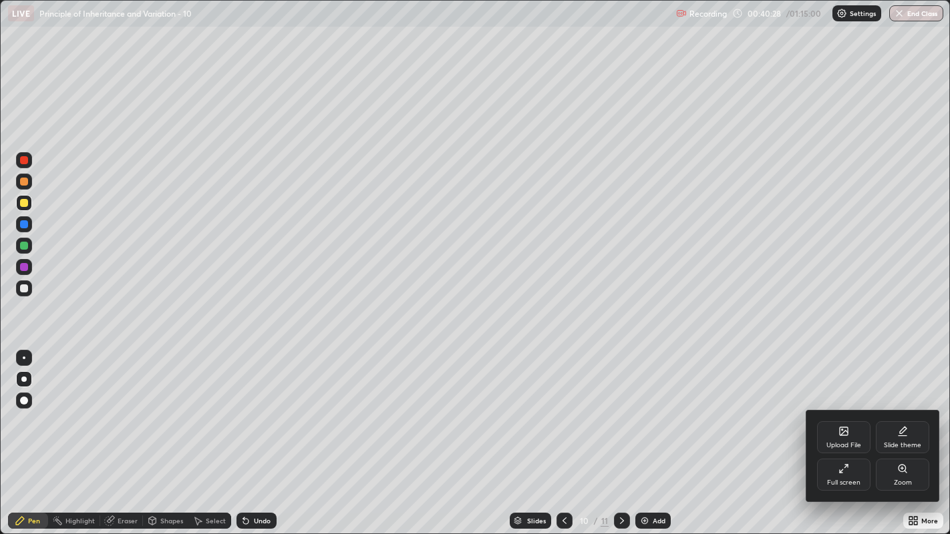
click at [851, 408] on div "Upload File" at bounding box center [843, 437] width 53 height 32
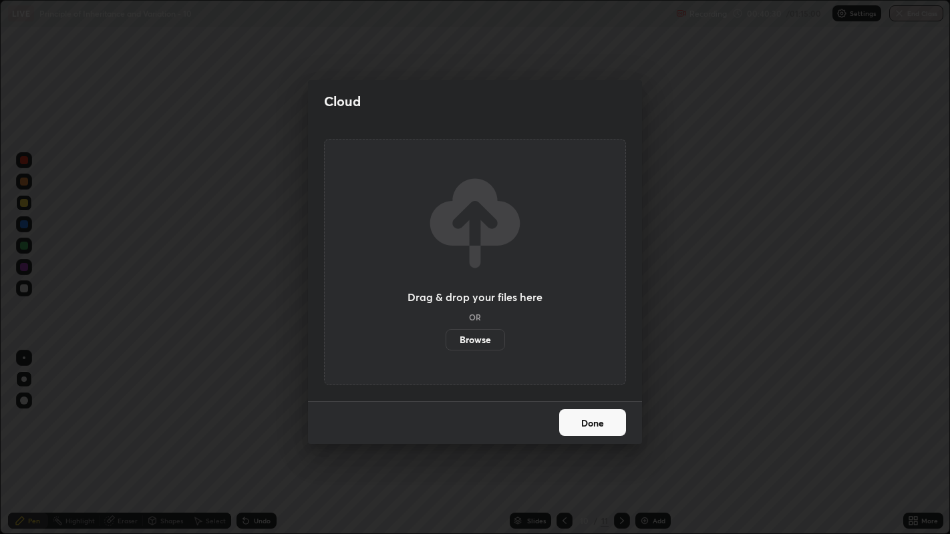
click at [480, 349] on label "Browse" at bounding box center [474, 339] width 59 height 21
click at [445, 349] on input "Browse" at bounding box center [445, 339] width 0 height 21
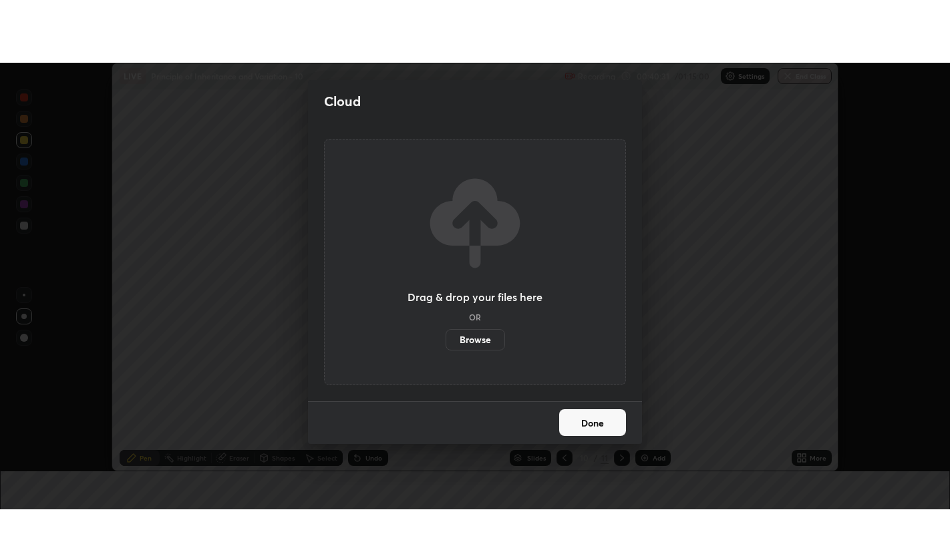
scroll to position [66372, 65831]
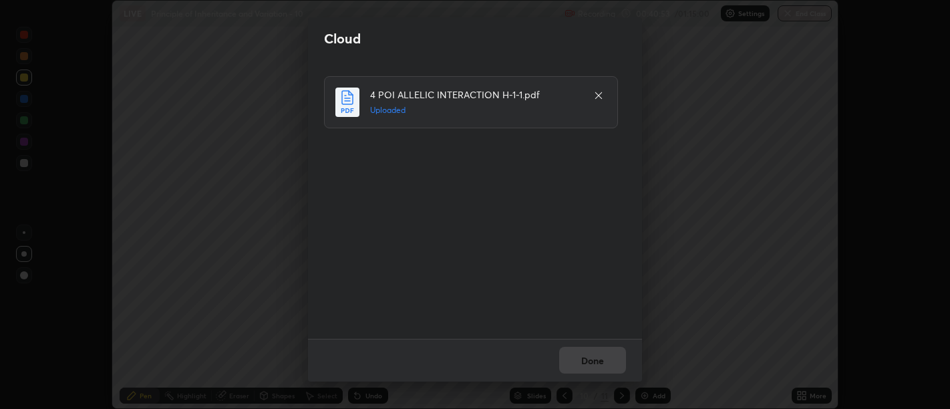
click at [598, 357] on div "Done" at bounding box center [475, 360] width 334 height 43
click at [590, 355] on button "Done" at bounding box center [592, 360] width 67 height 27
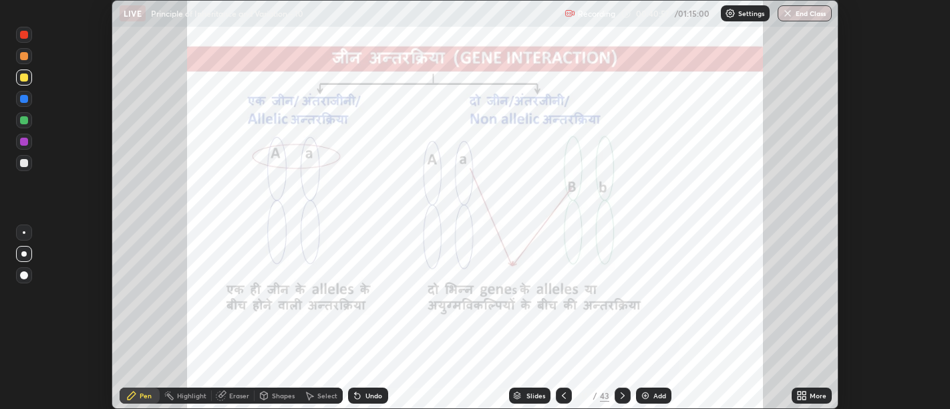
click at [811, 395] on div "More" at bounding box center [817, 395] width 17 height 7
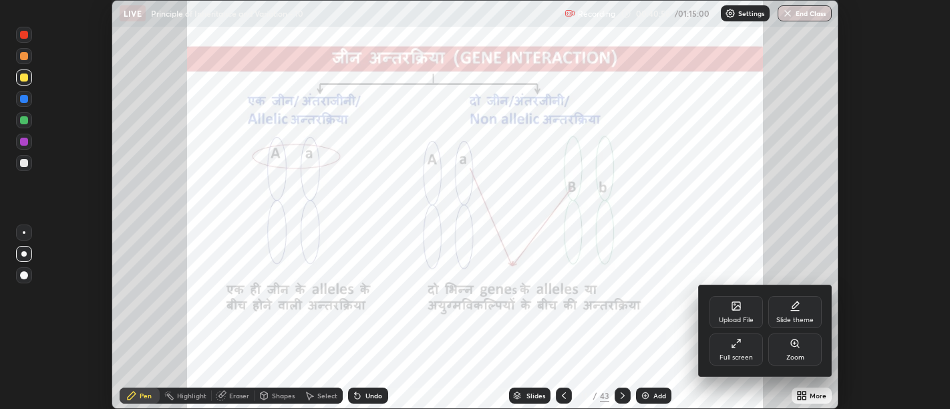
click at [744, 352] on div "Full screen" at bounding box center [735, 349] width 53 height 32
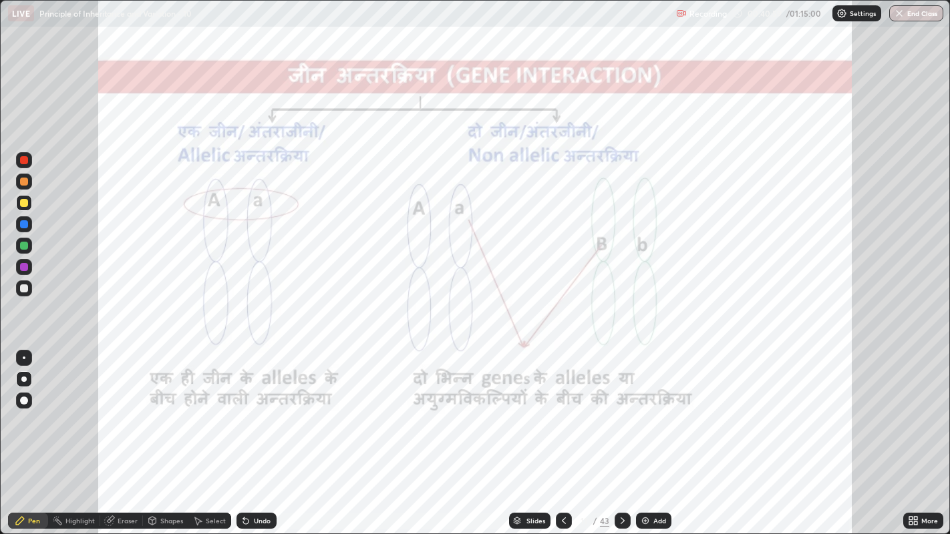
scroll to position [534, 950]
click at [536, 408] on div "Slides" at bounding box center [535, 521] width 19 height 7
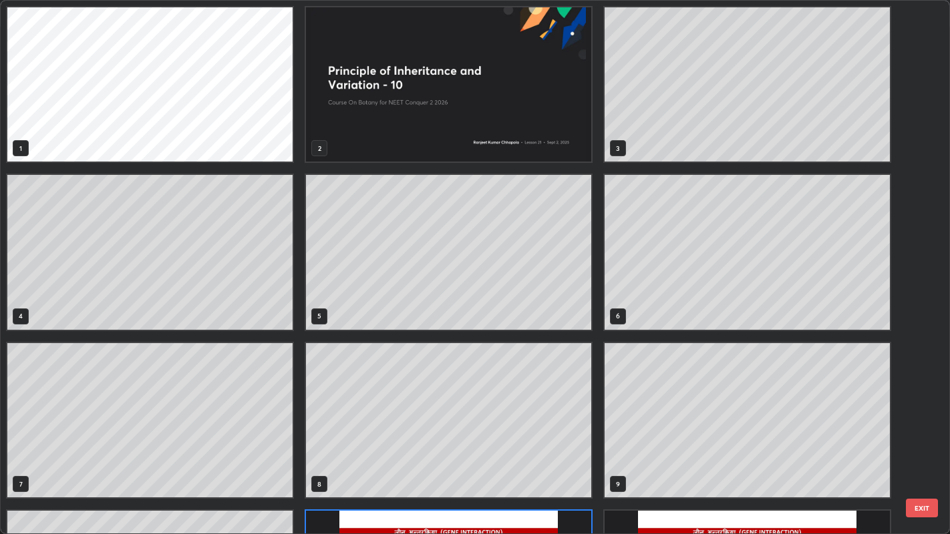
scroll to position [529, 942]
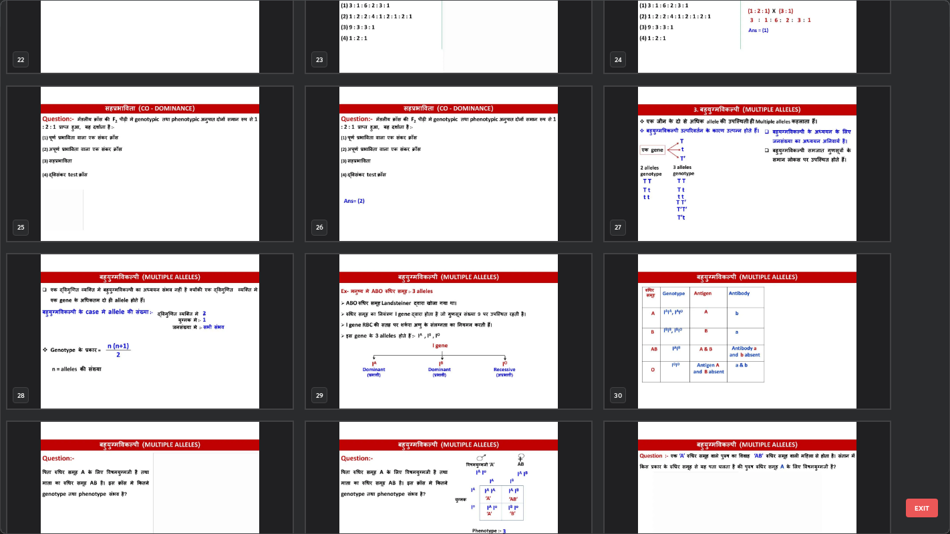
click at [169, 408] on img "grid" at bounding box center [149, 499] width 285 height 154
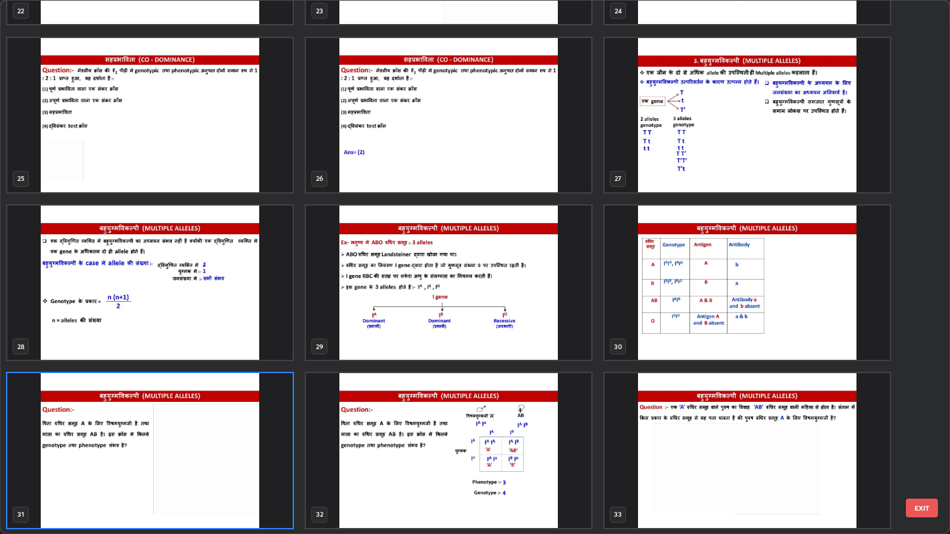
click at [169, 408] on img "grid" at bounding box center [149, 450] width 285 height 154
click at [166, 408] on img "grid" at bounding box center [149, 450] width 285 height 154
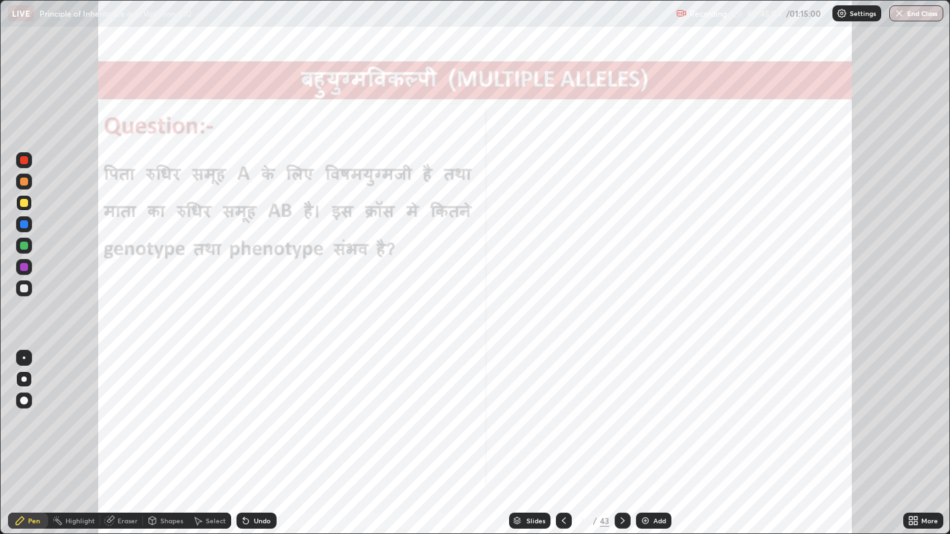
click at [25, 243] on div at bounding box center [24, 246] width 8 height 8
click at [25, 160] on div at bounding box center [24, 160] width 8 height 8
click at [24, 267] on div at bounding box center [24, 267] width 8 height 8
click at [21, 159] on div at bounding box center [24, 160] width 8 height 8
click at [25, 242] on div at bounding box center [24, 246] width 8 height 8
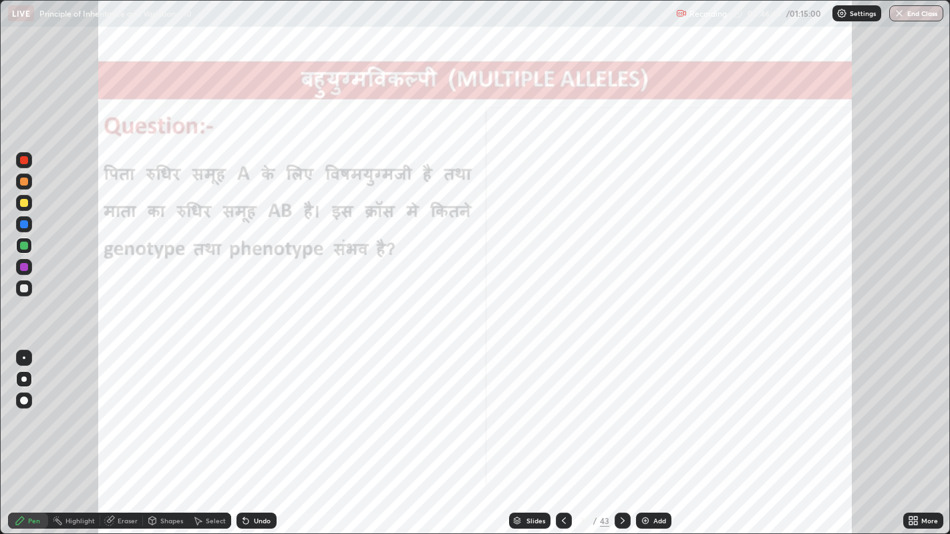
click at [25, 160] on div at bounding box center [24, 160] width 8 height 8
click at [23, 222] on div at bounding box center [24, 224] width 8 height 8
click at [619, 408] on icon at bounding box center [622, 521] width 11 height 11
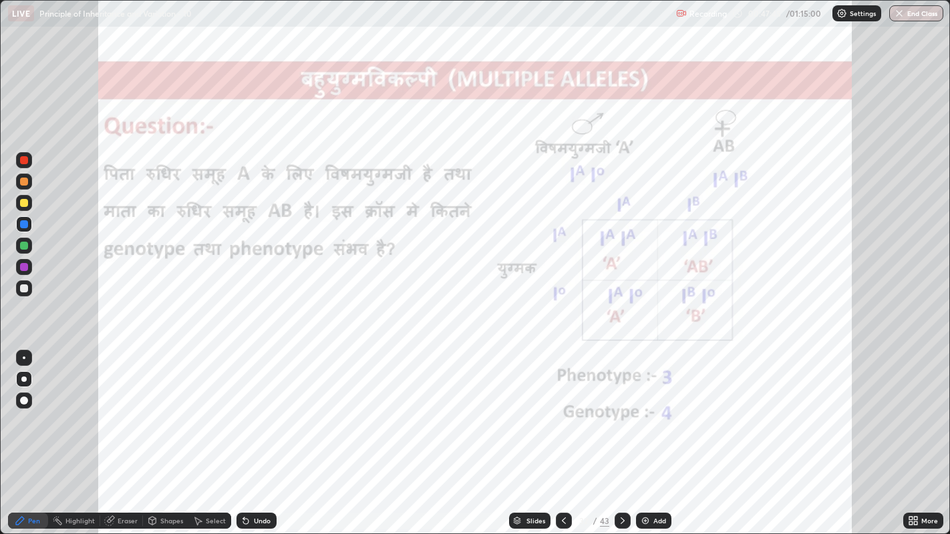
click at [562, 408] on icon at bounding box center [563, 521] width 11 height 11
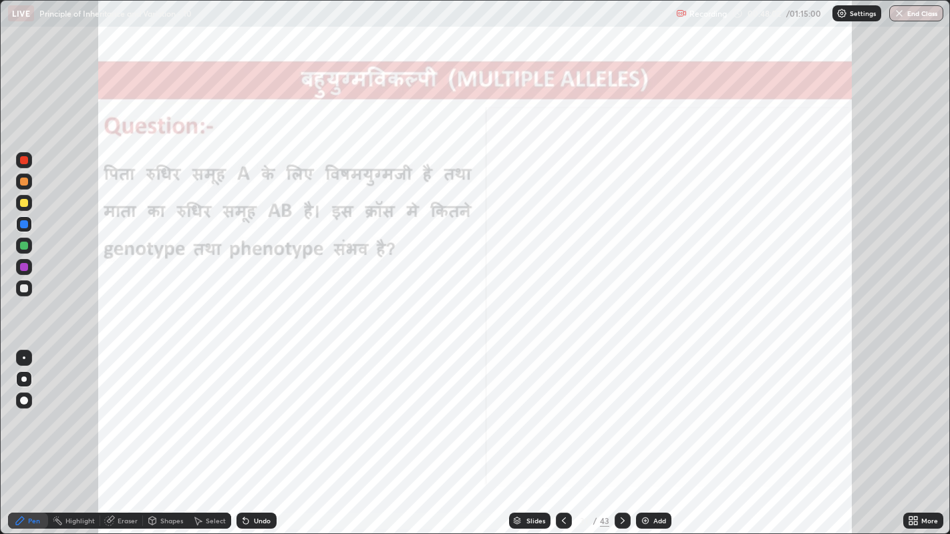
click at [622, 408] on icon at bounding box center [622, 521] width 4 height 7
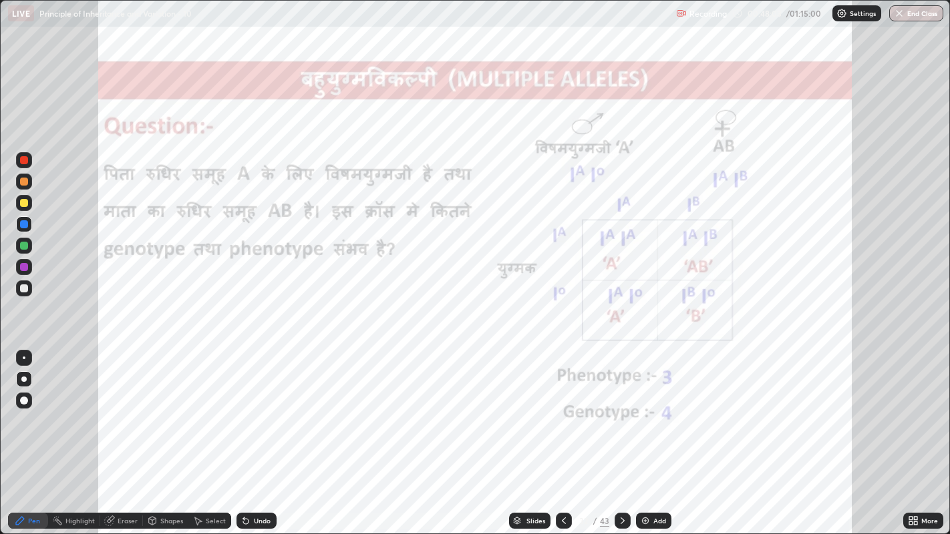
click at [621, 408] on icon at bounding box center [622, 521] width 4 height 7
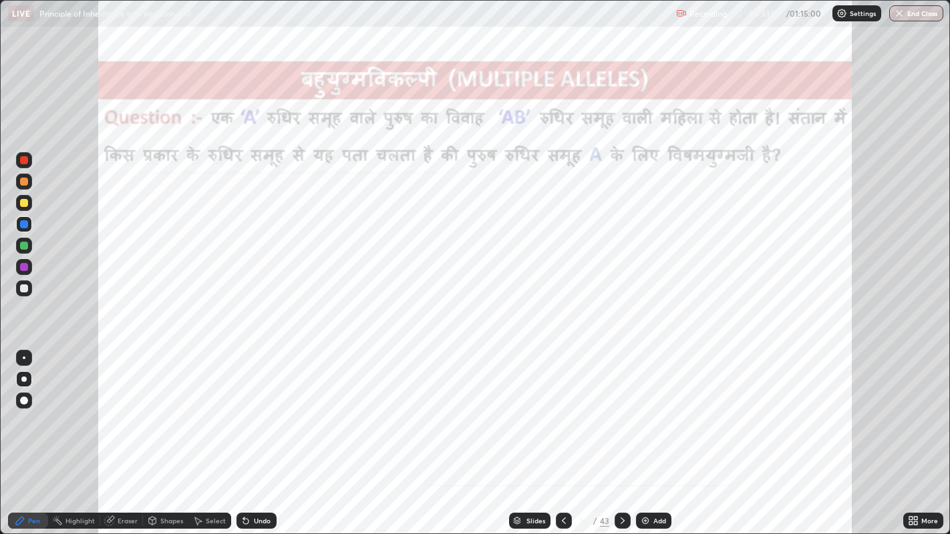
click at [23, 161] on div at bounding box center [24, 160] width 8 height 8
click at [270, 408] on div "Undo" at bounding box center [256, 521] width 40 height 16
click at [214, 408] on div "Select" at bounding box center [216, 521] width 20 height 7
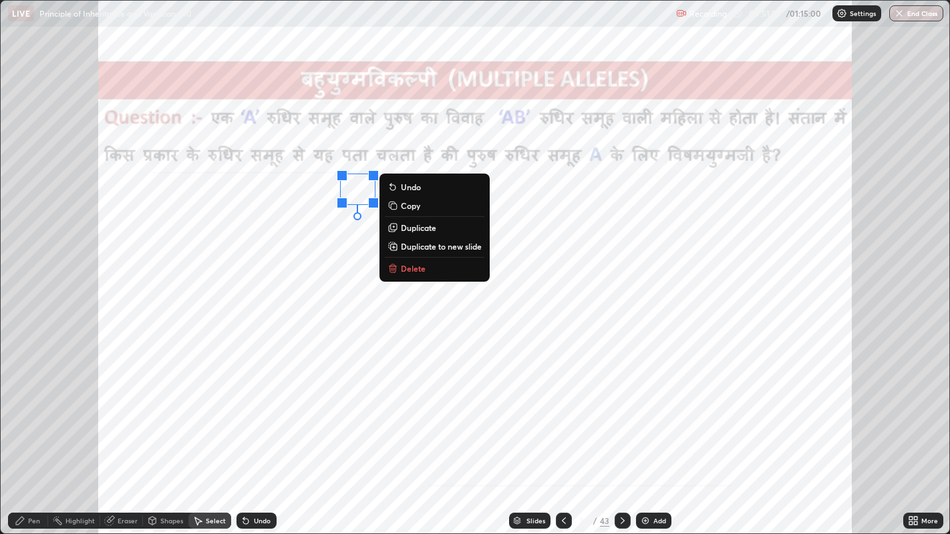
click at [427, 268] on button "Delete" at bounding box center [435, 268] width 100 height 16
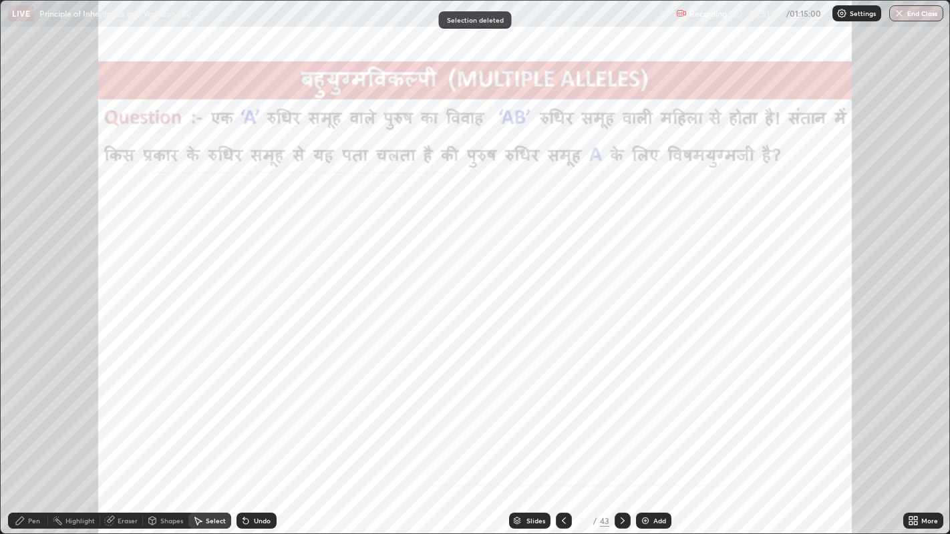
click at [24, 408] on icon at bounding box center [20, 521] width 11 height 11
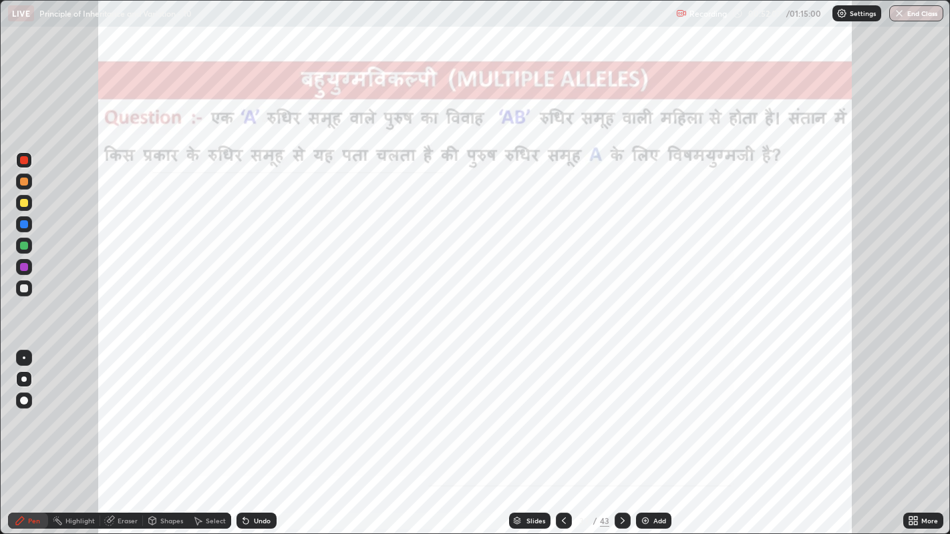
click at [243, 408] on icon at bounding box center [245, 521] width 5 height 5
click at [252, 408] on div "Undo" at bounding box center [256, 521] width 40 height 16
click at [27, 265] on div at bounding box center [24, 267] width 8 height 8
click at [27, 248] on div at bounding box center [24, 246] width 8 height 8
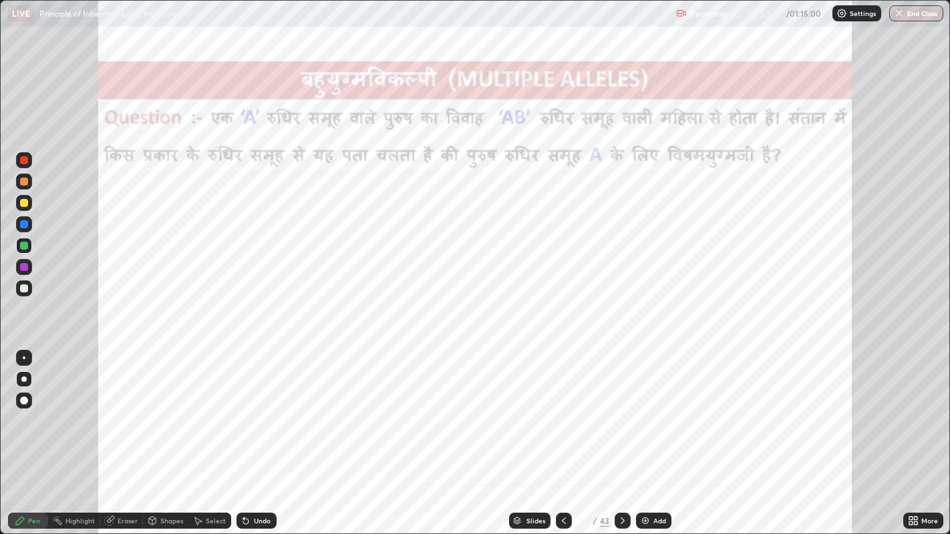
click at [23, 203] on div at bounding box center [24, 203] width 8 height 8
click at [21, 180] on div at bounding box center [24, 182] width 8 height 8
click at [21, 157] on div at bounding box center [24, 160] width 8 height 8
click at [21, 265] on div at bounding box center [24, 267] width 8 height 8
click at [620, 408] on icon at bounding box center [622, 521] width 11 height 11
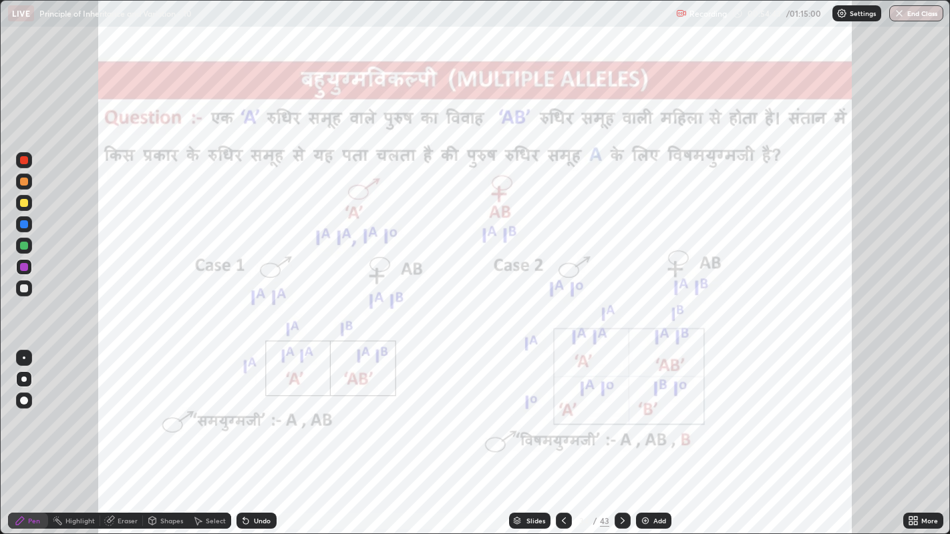
click at [622, 408] on icon at bounding box center [622, 521] width 11 height 11
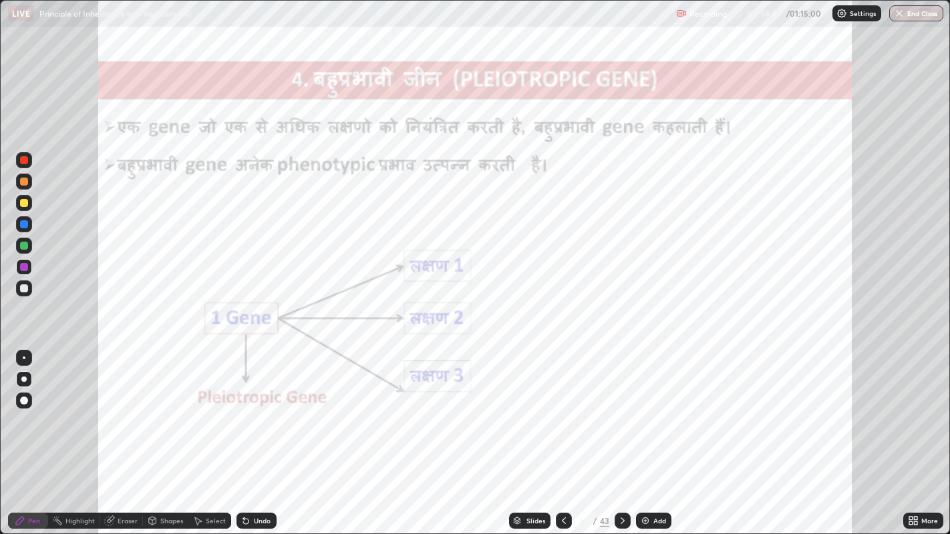
click at [910, 408] on icon at bounding box center [910, 523] width 3 height 3
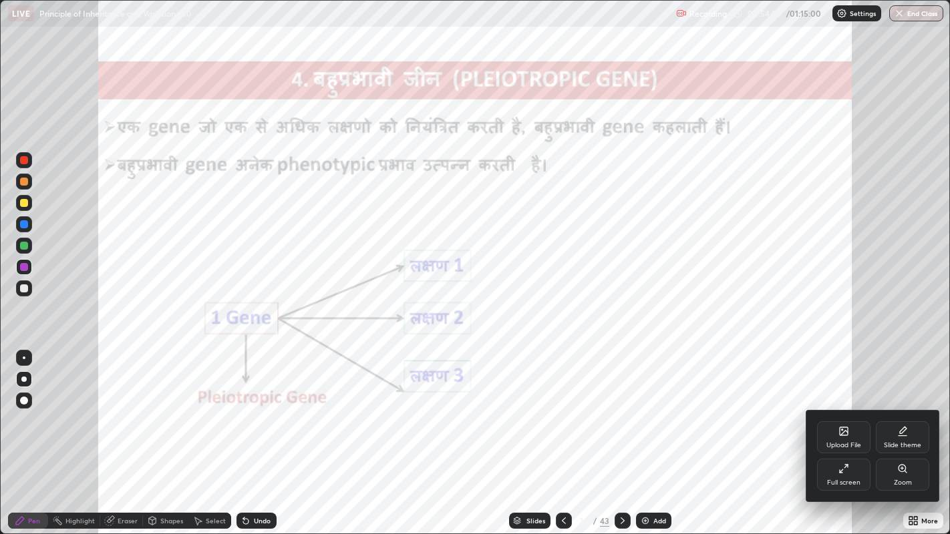
click at [536, 408] on div at bounding box center [475, 267] width 950 height 534
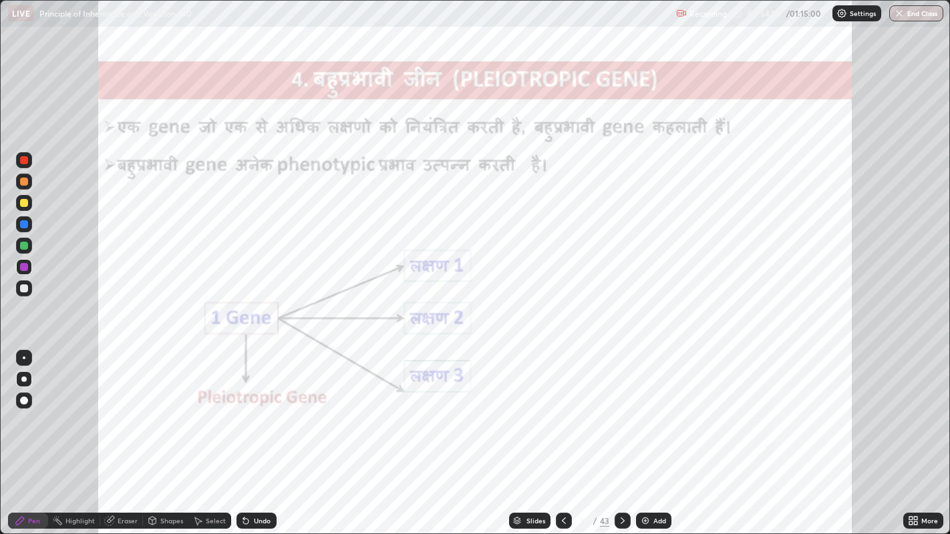
click at [531, 408] on div "Upload File Slide theme Full screen Zoom" at bounding box center [475, 267] width 950 height 534
click at [532, 408] on div "Slides" at bounding box center [535, 521] width 19 height 7
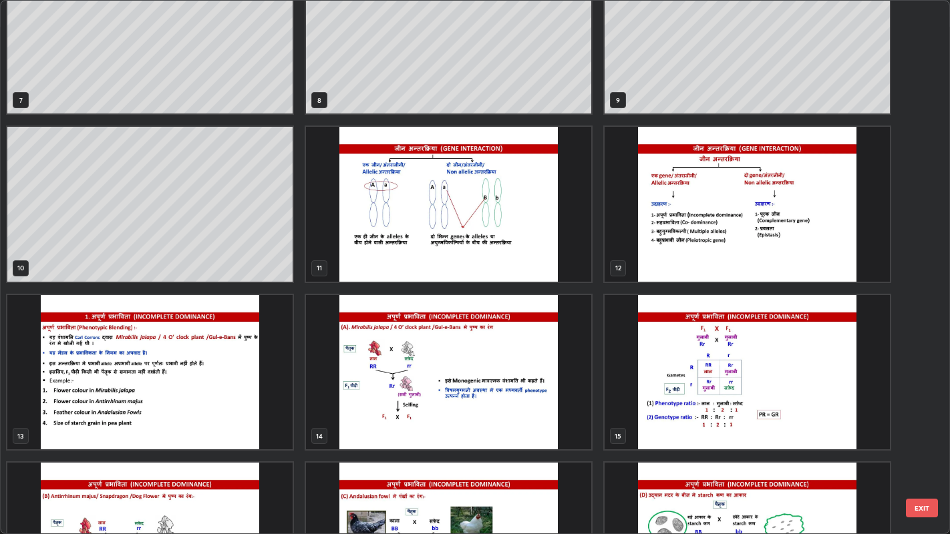
scroll to position [372, 0]
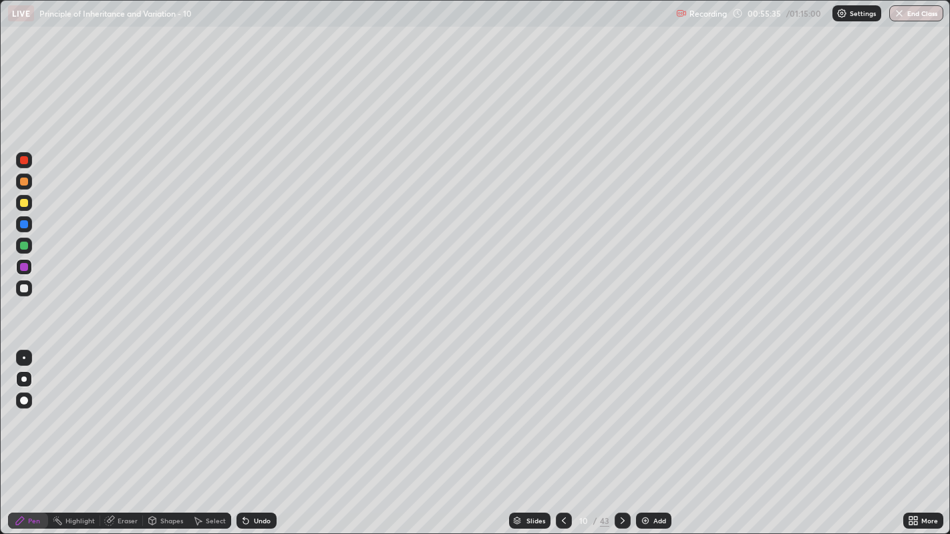
click at [654, 408] on div "Add" at bounding box center [659, 521] width 13 height 7
click at [255, 408] on div "Undo" at bounding box center [262, 521] width 17 height 7
click at [244, 408] on icon at bounding box center [245, 521] width 5 height 5
click at [259, 408] on div "Undo" at bounding box center [262, 521] width 17 height 7
click at [256, 408] on div "Undo" at bounding box center [262, 521] width 17 height 7
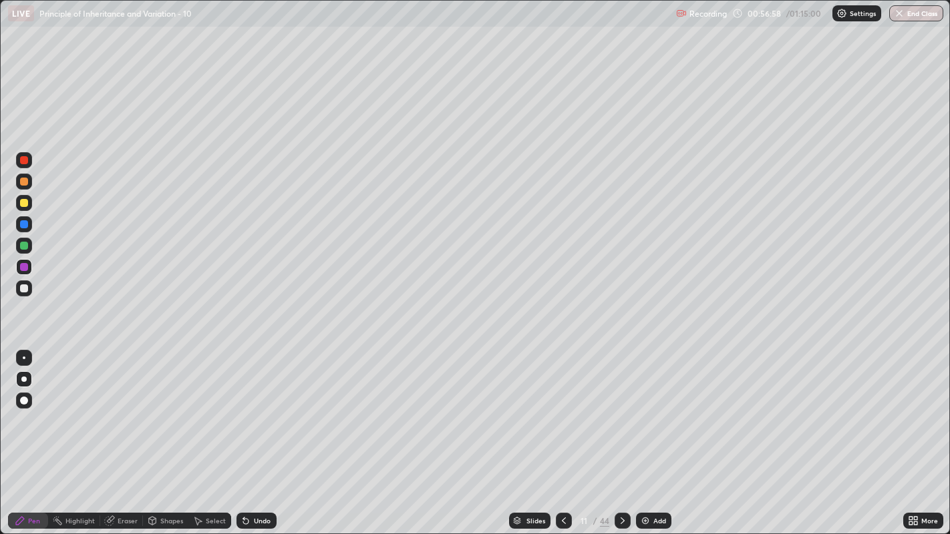
click at [212, 408] on div "Select" at bounding box center [216, 521] width 20 height 7
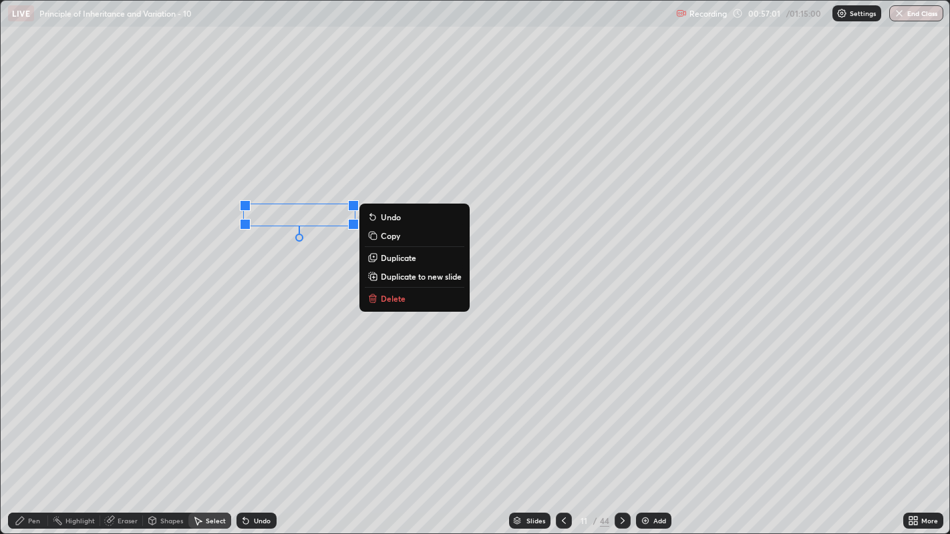
click at [395, 260] on p "Duplicate" at bounding box center [398, 257] width 35 height 11
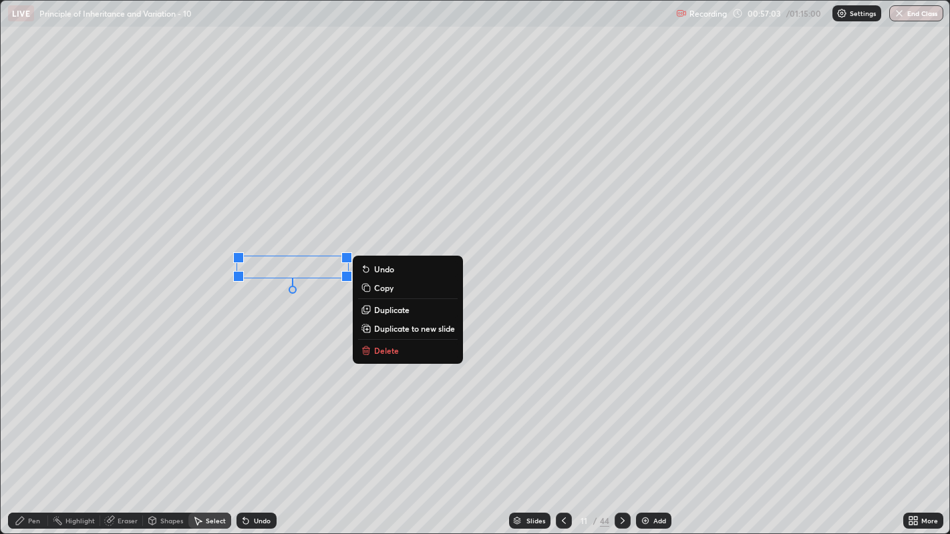
click at [389, 311] on p "Duplicate" at bounding box center [391, 310] width 35 height 11
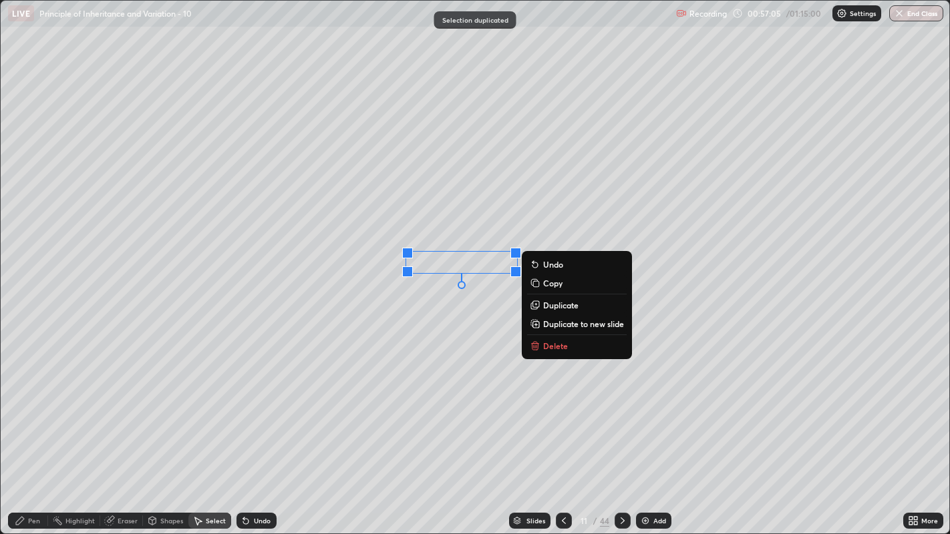
click at [348, 408] on div "0 ° Undo Copy Duplicate Duplicate to new slide Delete" at bounding box center [475, 268] width 949 height 534
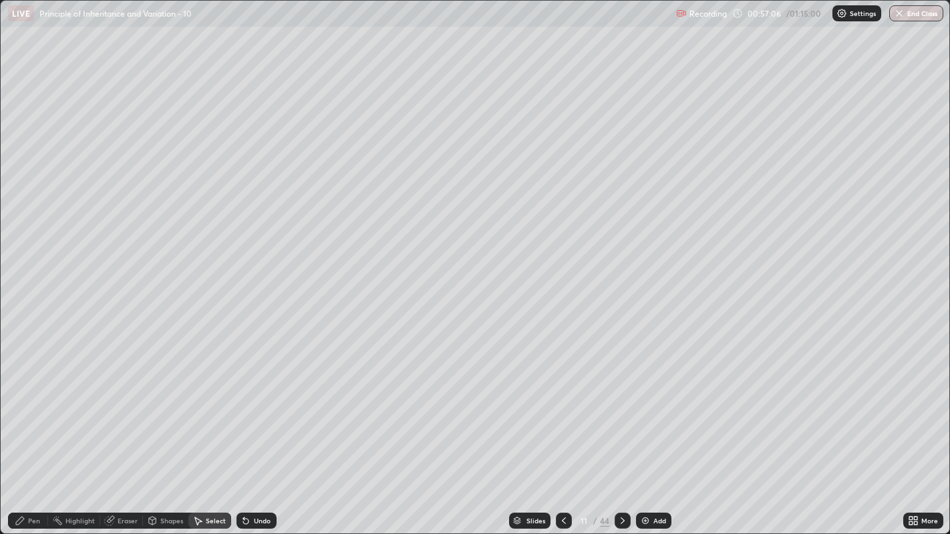
click at [29, 408] on div "Pen" at bounding box center [34, 521] width 12 height 7
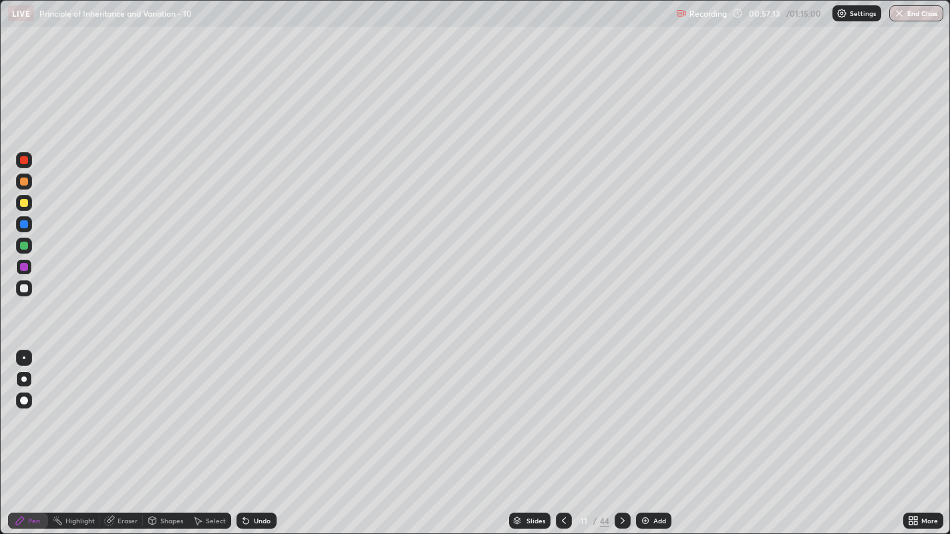
click at [208, 408] on div "Select" at bounding box center [216, 521] width 20 height 7
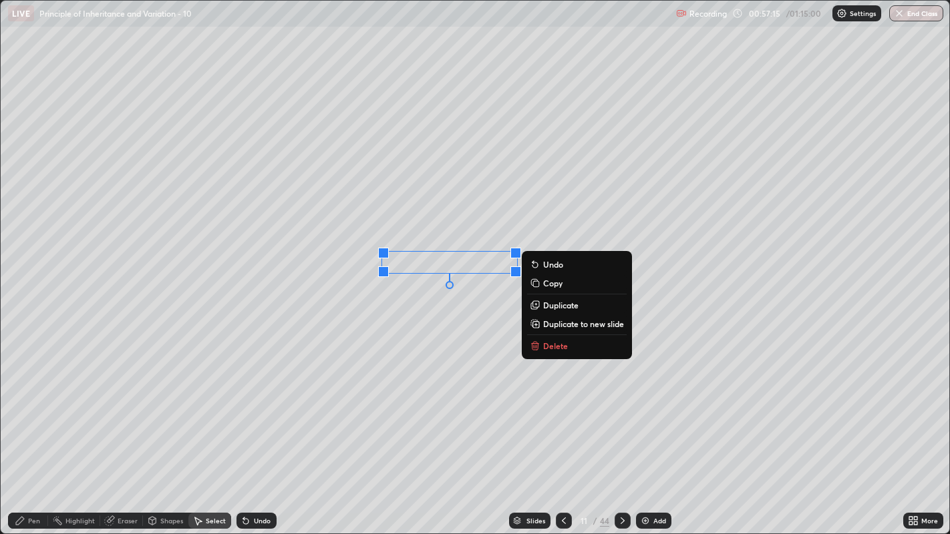
click at [551, 307] on p "Duplicate" at bounding box center [560, 305] width 35 height 11
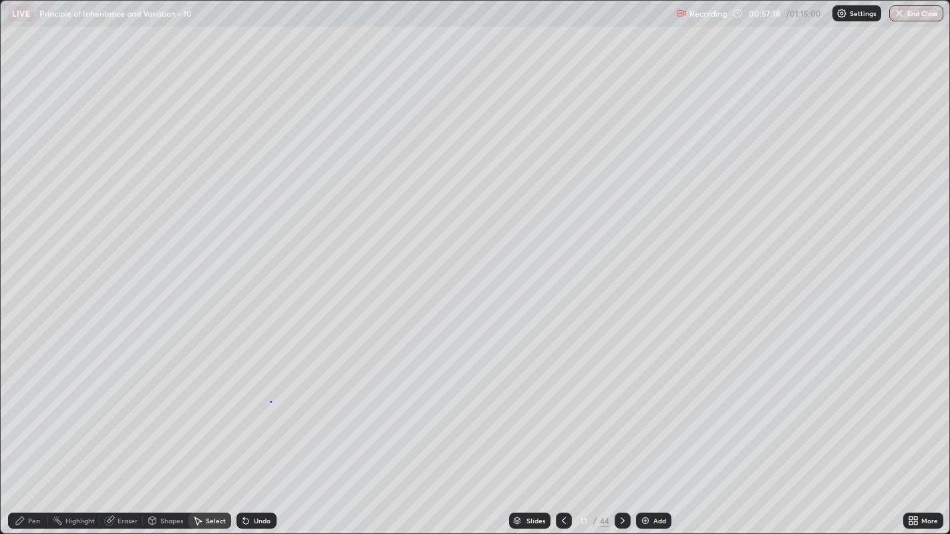
click at [270, 401] on div "0 ° Undo Copy Duplicate Duplicate to new slide Delete" at bounding box center [475, 268] width 949 height 534
click at [24, 408] on icon at bounding box center [20, 521] width 11 height 11
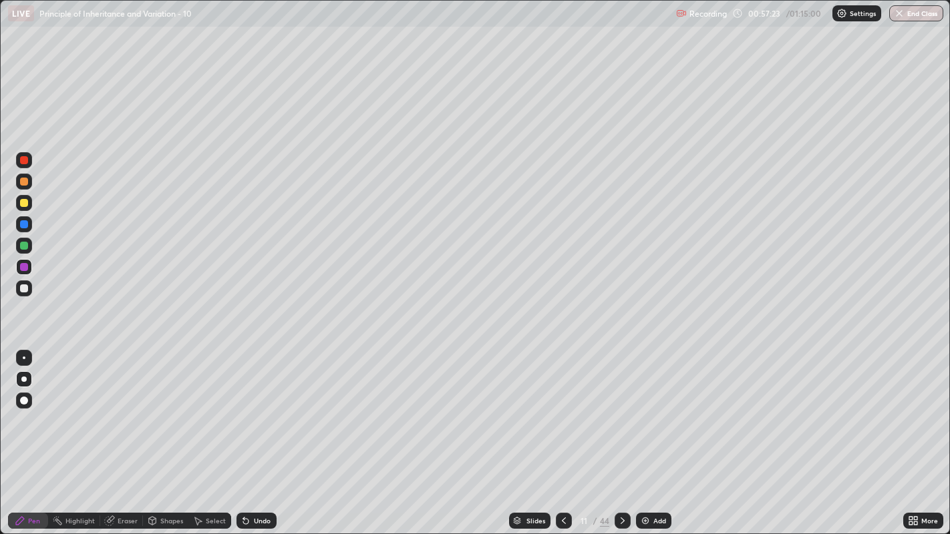
click at [24, 246] on div at bounding box center [24, 246] width 8 height 8
click at [621, 408] on div at bounding box center [622, 521] width 16 height 16
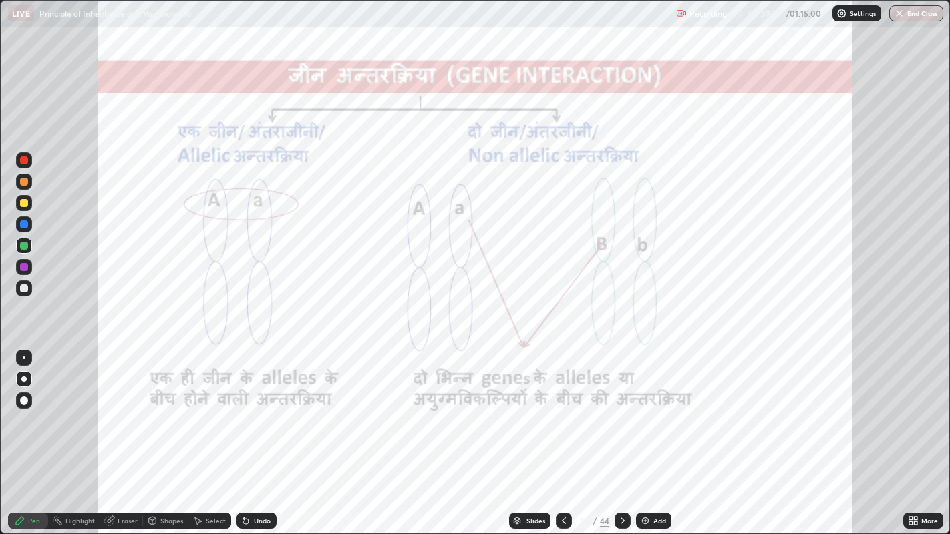
click at [529, 408] on div "Slides" at bounding box center [535, 521] width 19 height 7
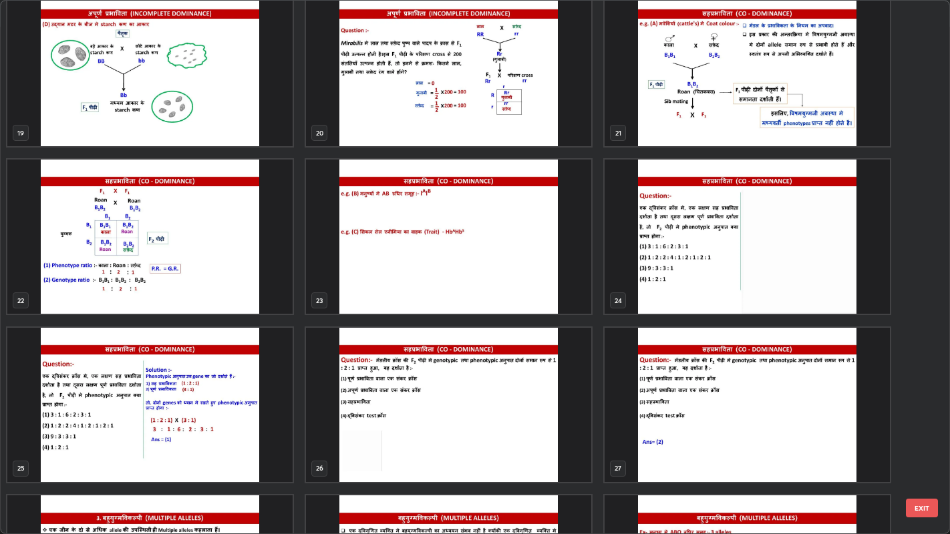
scroll to position [1024, 0]
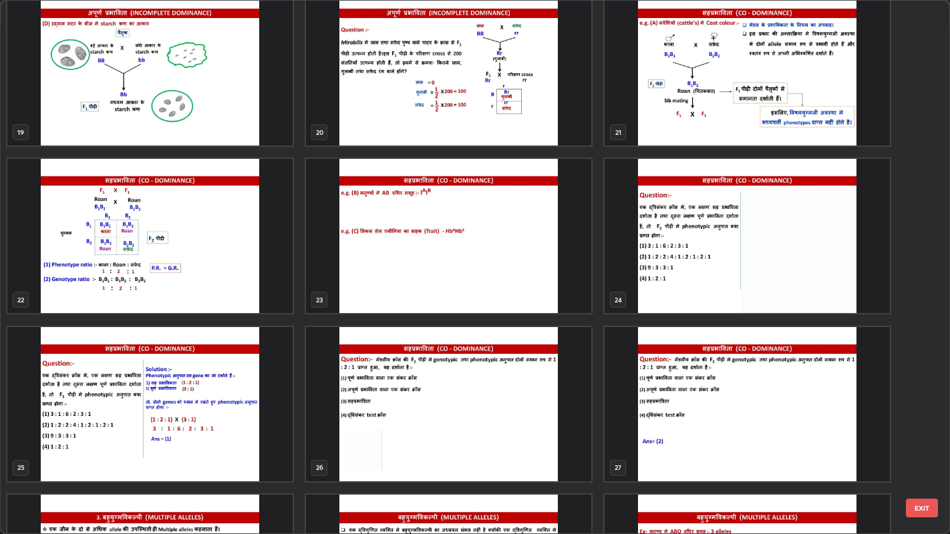
click at [715, 256] on img "grid" at bounding box center [746, 236] width 285 height 154
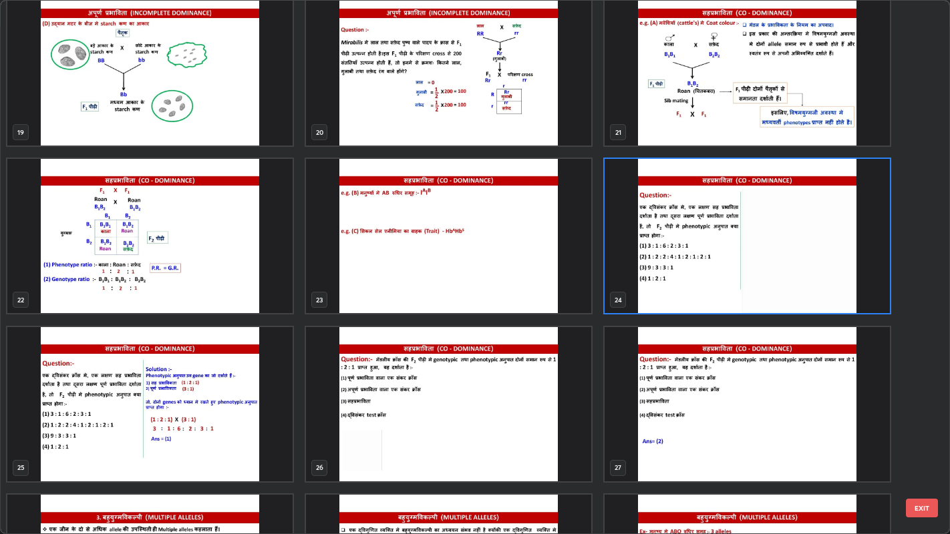
click at [717, 256] on img "grid" at bounding box center [746, 236] width 285 height 154
click at [717, 252] on img "grid" at bounding box center [746, 236] width 285 height 154
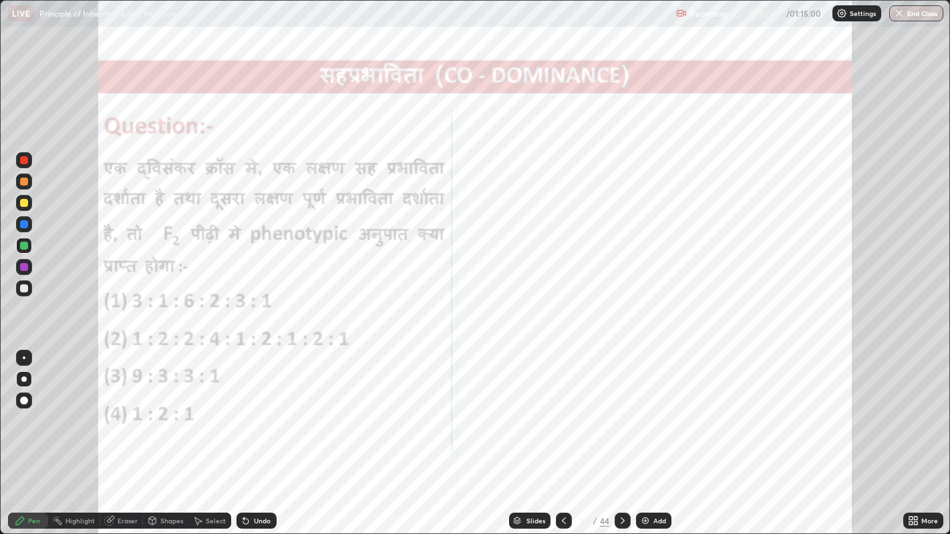
click at [526, 408] on div "Slides" at bounding box center [535, 521] width 19 height 7
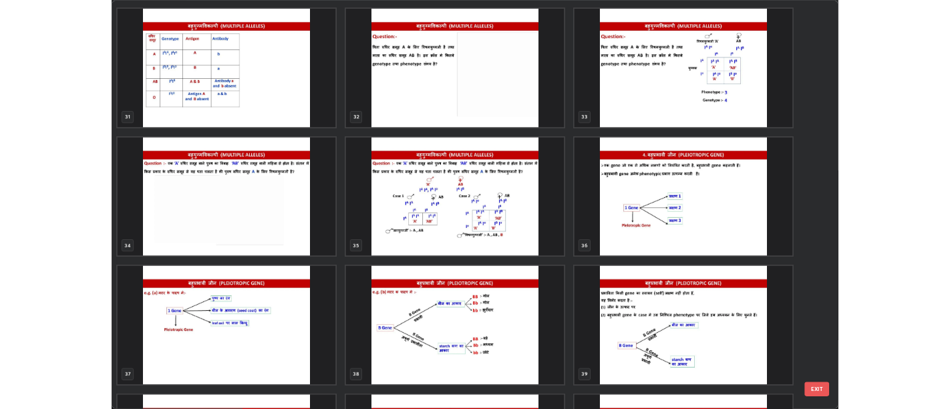
scroll to position [1678, 0]
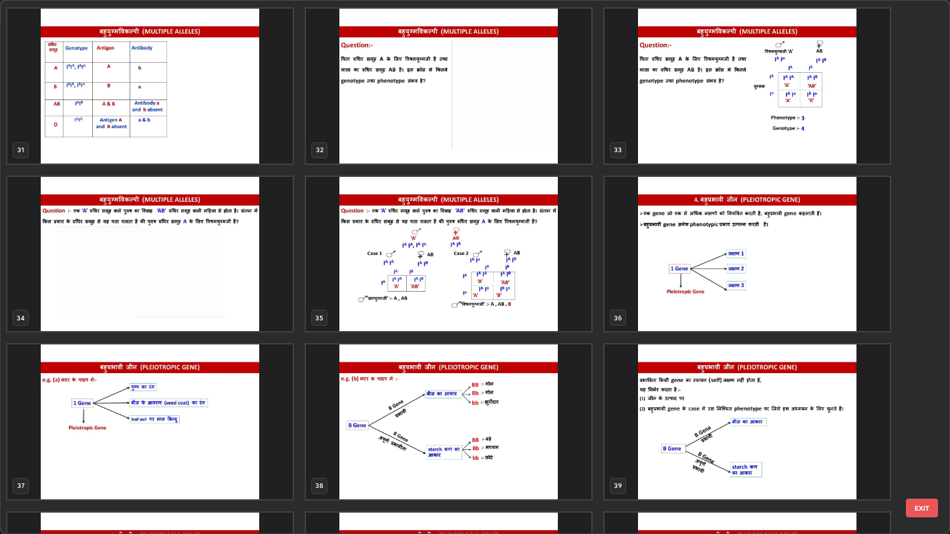
click at [705, 303] on img "grid" at bounding box center [746, 254] width 285 height 154
click at [708, 301] on img "grid" at bounding box center [746, 254] width 285 height 154
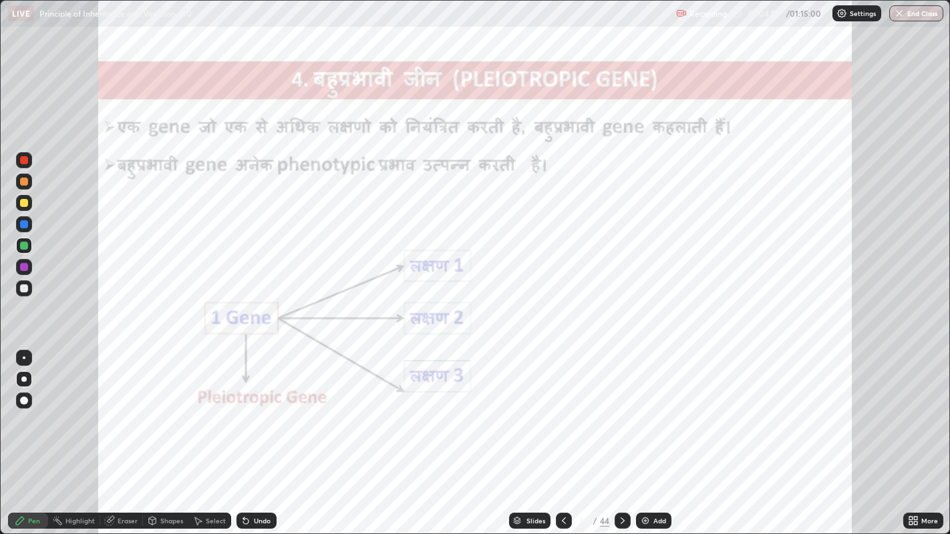
click at [621, 408] on icon at bounding box center [622, 521] width 11 height 11
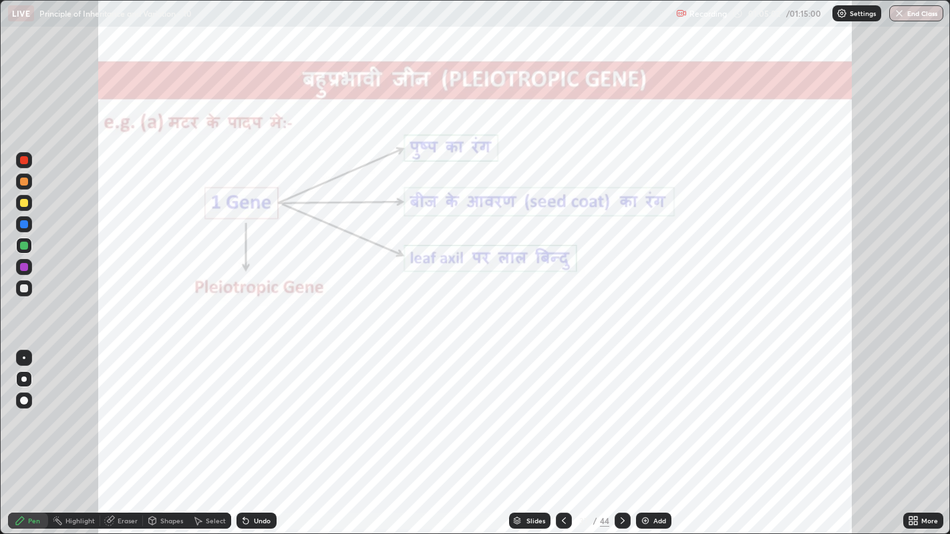
click at [619, 408] on icon at bounding box center [622, 521] width 11 height 11
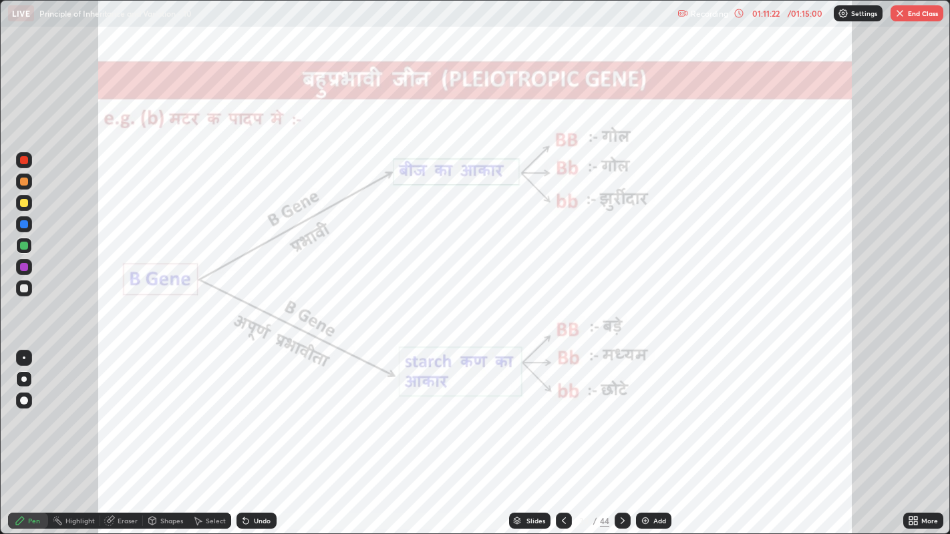
click at [626, 408] on div at bounding box center [622, 521] width 16 height 16
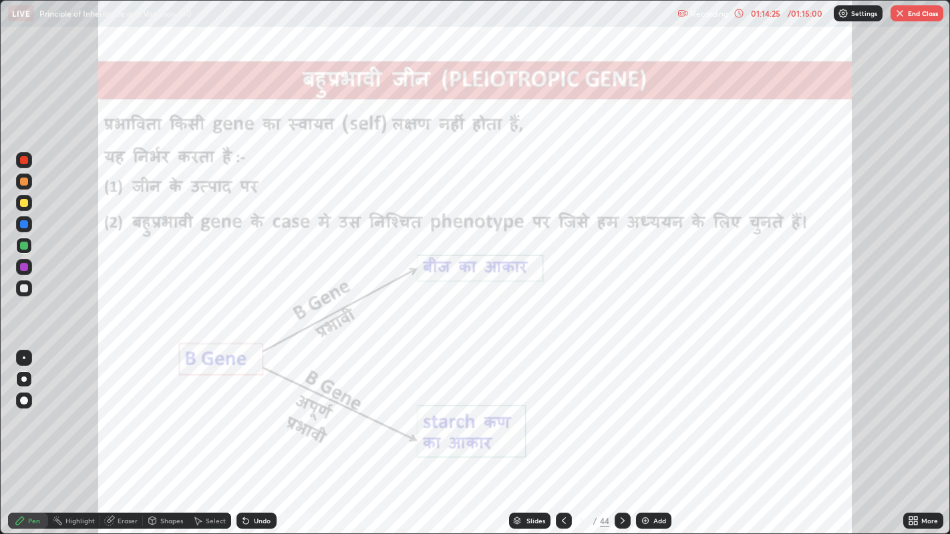
click at [918, 12] on button "End Class" at bounding box center [916, 13] width 53 height 16
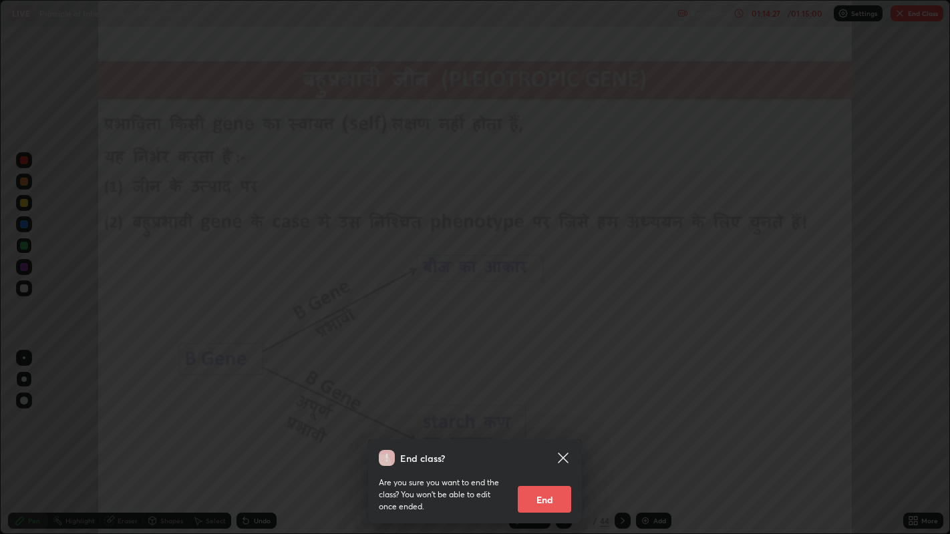
click at [553, 408] on button "End" at bounding box center [544, 499] width 53 height 27
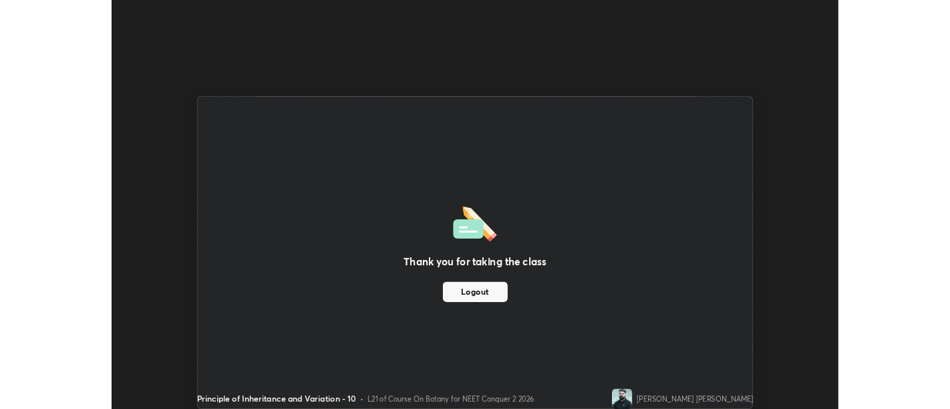
scroll to position [66372, 65831]
